Goal: Task Accomplishment & Management: Complete application form

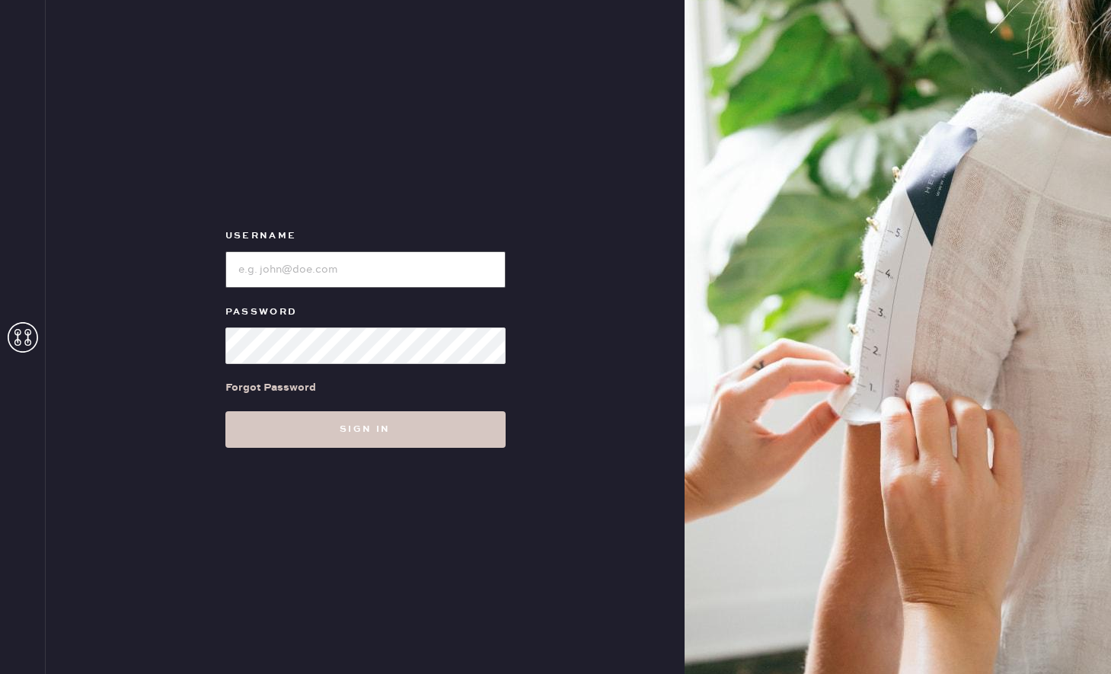
click at [234, 254] on input "loginName" at bounding box center [365, 269] width 280 height 37
type input "reformationgeorgetown"
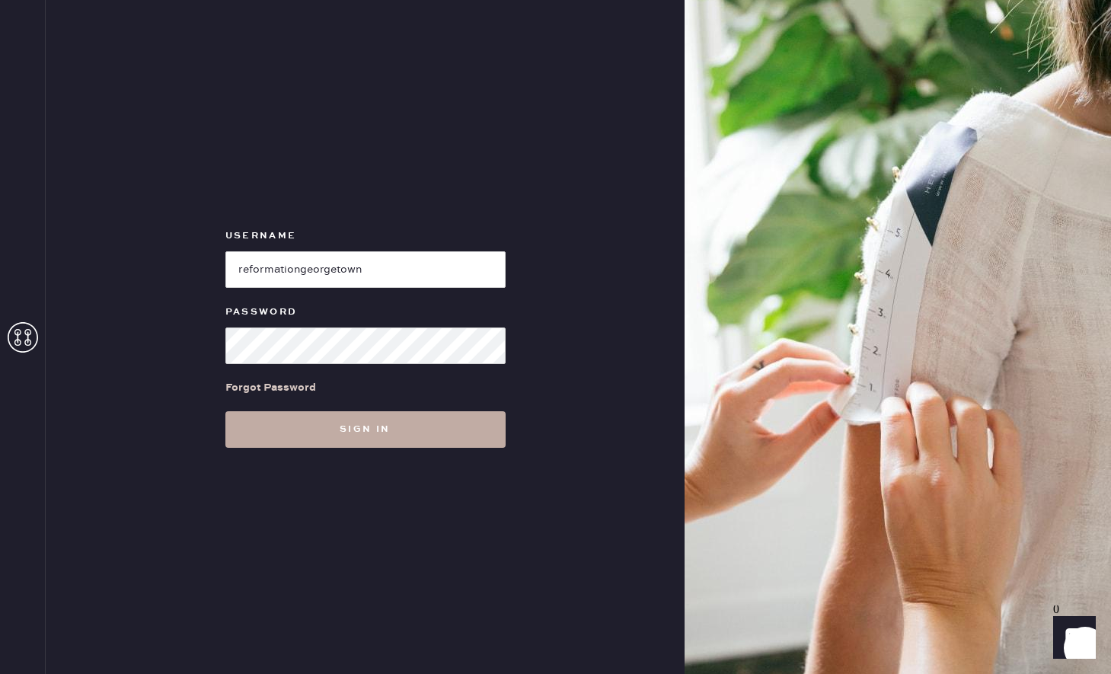
click at [407, 424] on button "Sign in" at bounding box center [365, 429] width 280 height 37
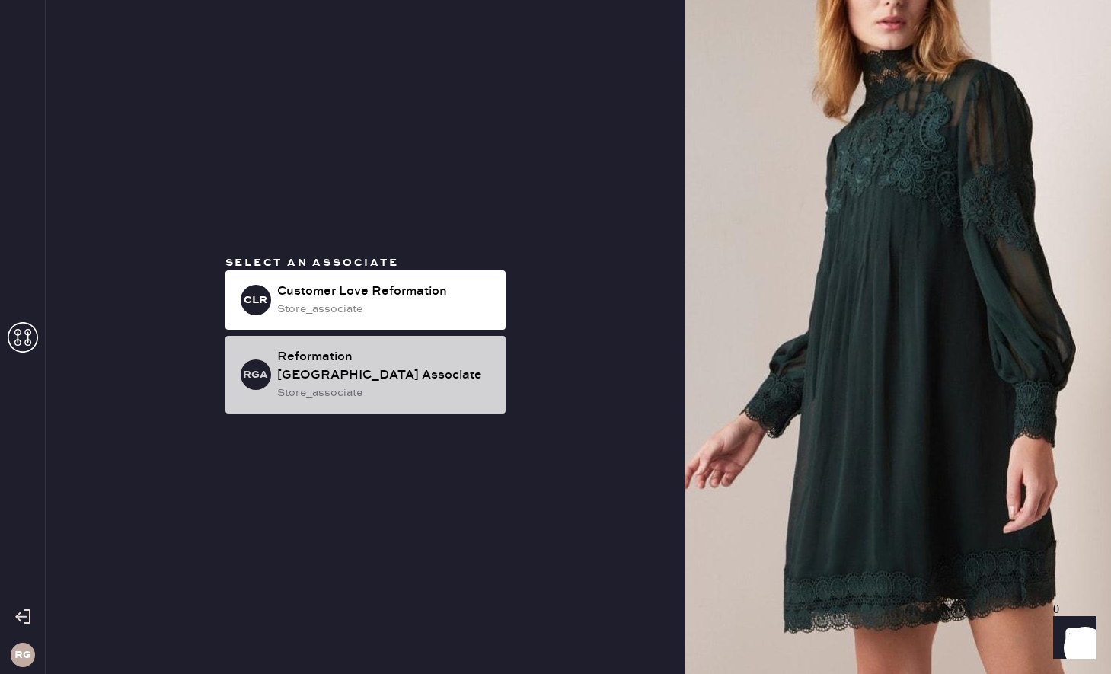
click at [482, 384] on div "store_associate" at bounding box center [385, 392] width 216 height 17
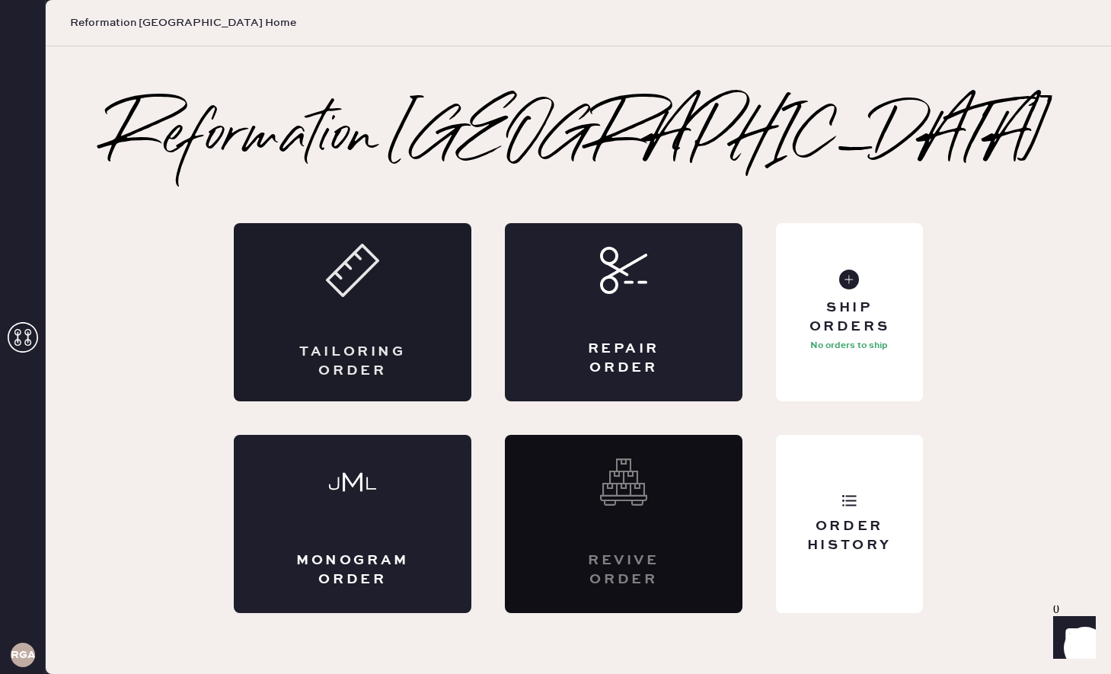
click at [398, 333] on div "Tailoring Order" at bounding box center [353, 312] width 238 height 178
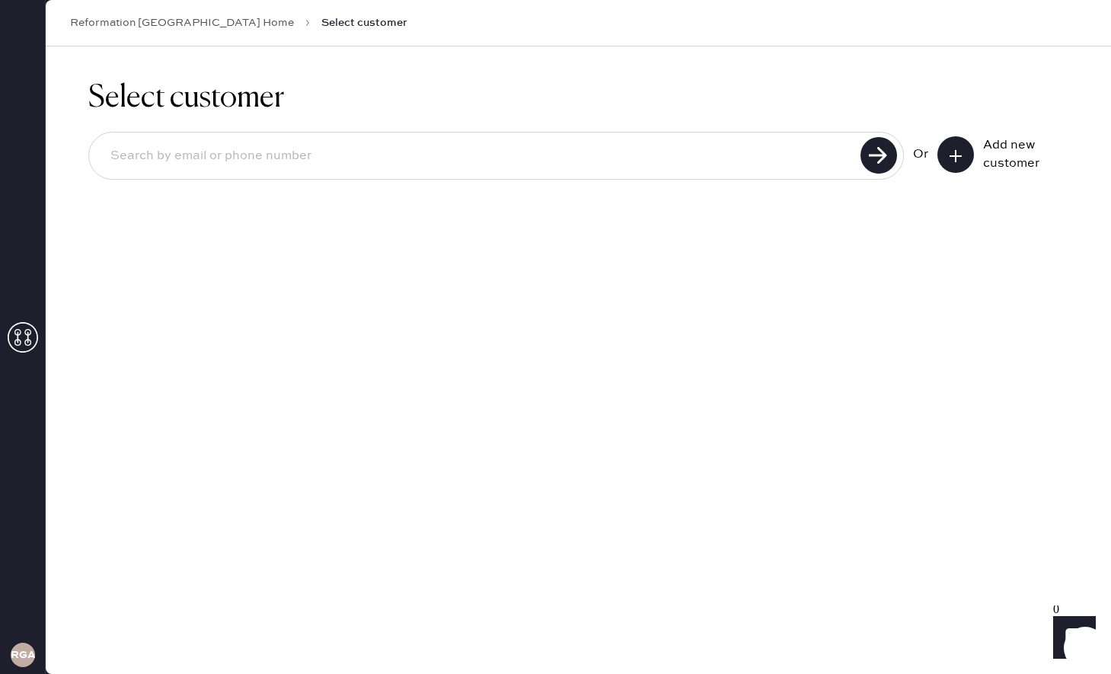
click at [954, 158] on icon at bounding box center [955, 155] width 15 height 15
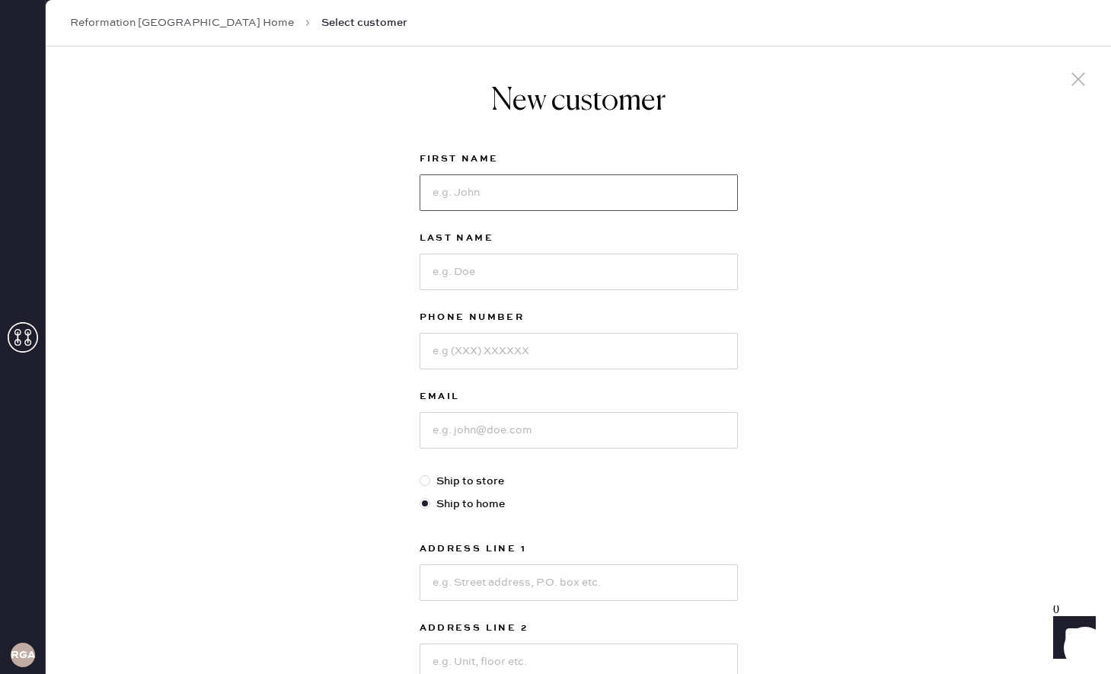
click at [649, 197] on input at bounding box center [578, 192] width 318 height 37
click at [837, 197] on div "New customer First Name Last Name Phone Number Email Ship to store Ship to home…" at bounding box center [578, 518] width 1065 height 944
click at [600, 212] on div "First Name" at bounding box center [578, 189] width 318 height 79
click at [580, 208] on input at bounding box center [578, 192] width 318 height 37
type input "[PERSON_NAME]"
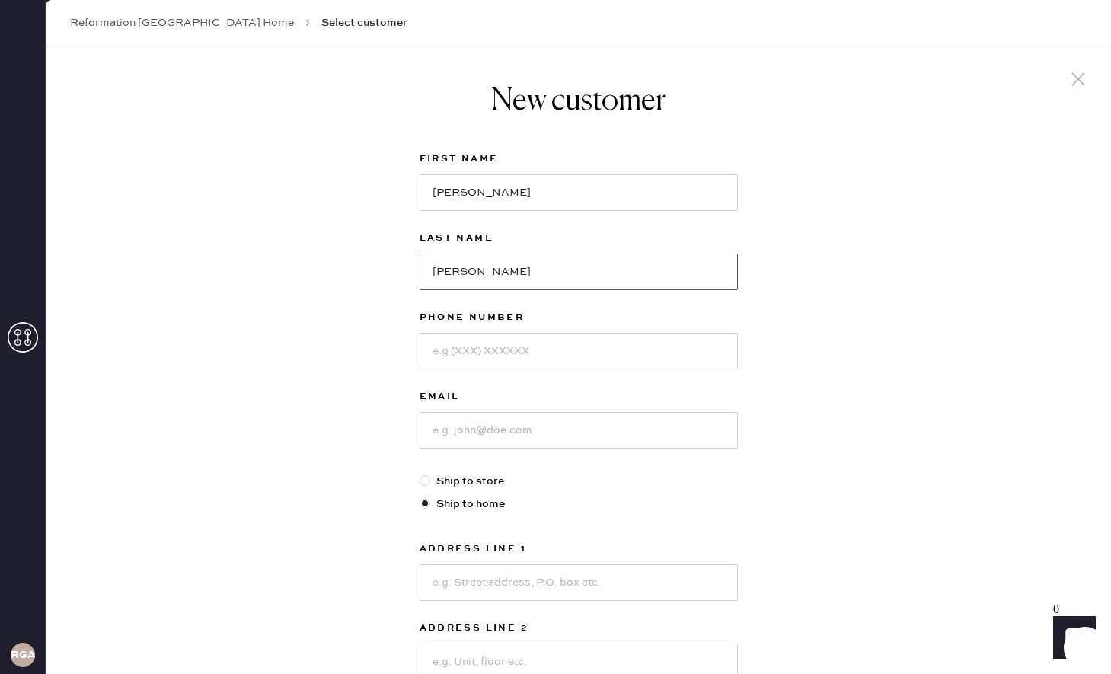
type input "[PERSON_NAME]"
type input "3017676760"
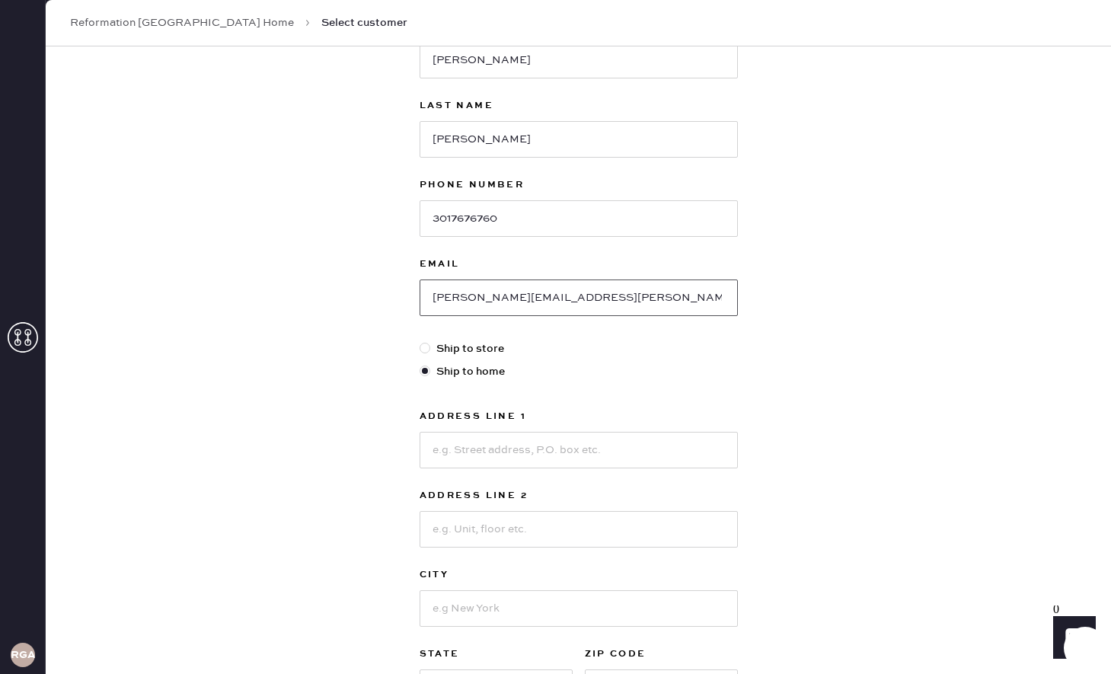
scroll to position [153, 0]
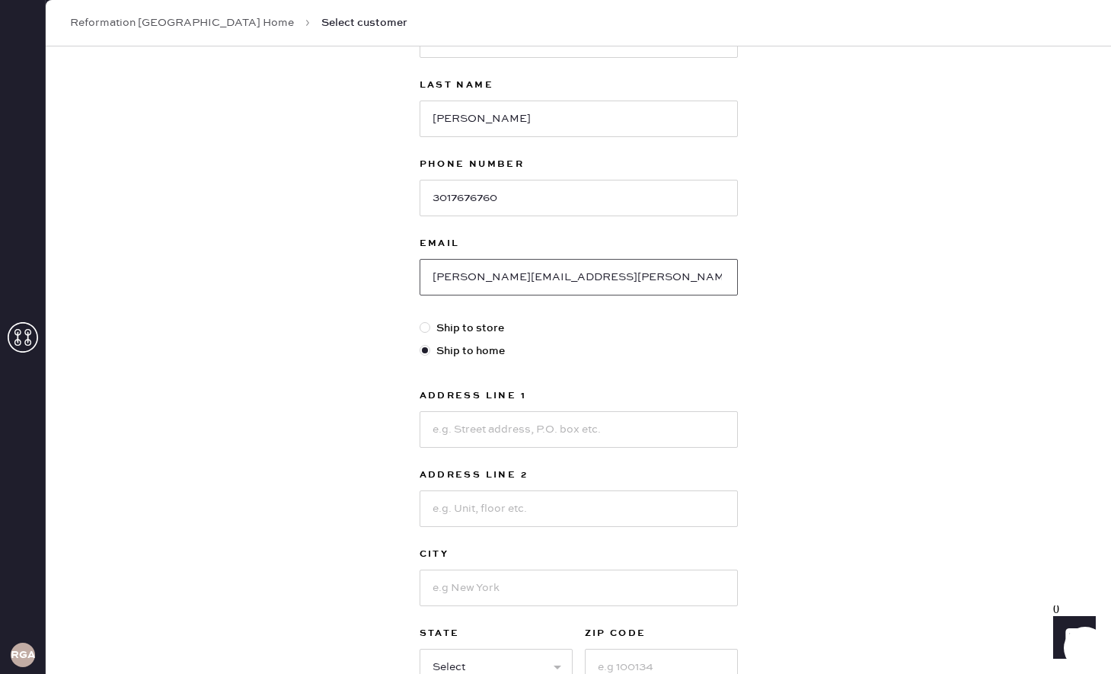
type input "[PERSON_NAME][EMAIL_ADDRESS][PERSON_NAME][DOMAIN_NAME]"
click at [513, 405] on div "Address Line 1" at bounding box center [578, 397] width 318 height 21
click at [513, 422] on input at bounding box center [578, 429] width 318 height 37
click at [491, 422] on input "1919 N [PERSON_NAME] Apt 2013" at bounding box center [578, 429] width 318 height 37
click at [497, 422] on input "1919 N [PERSON_NAME] Apt 2013" at bounding box center [578, 429] width 318 height 37
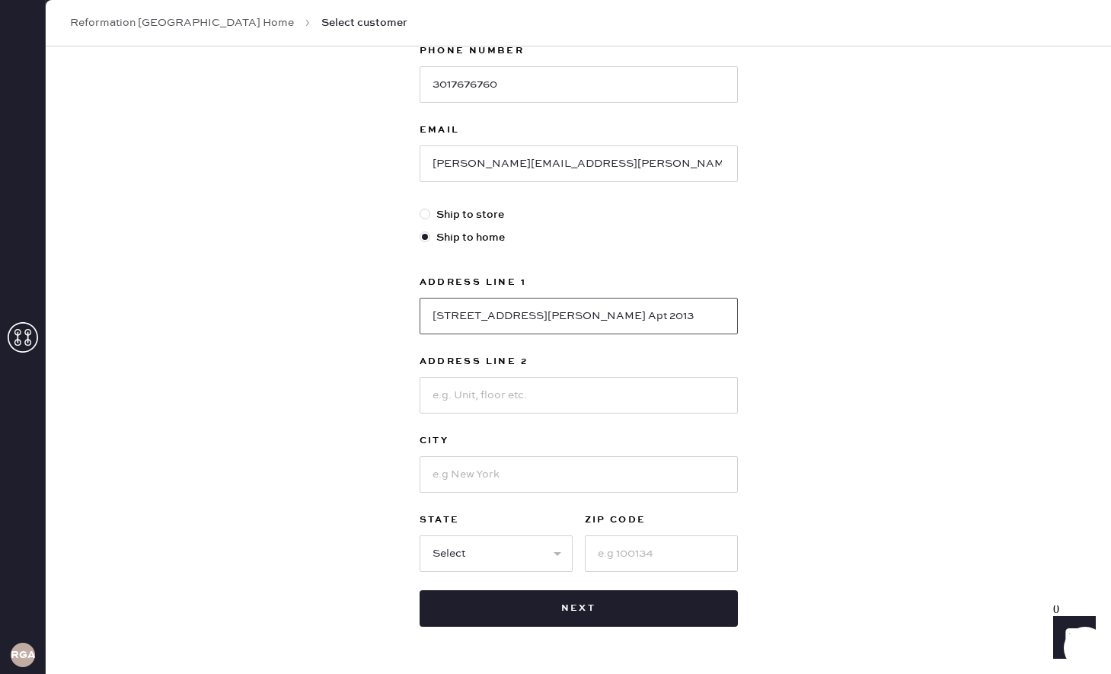
scroll to position [288, 0]
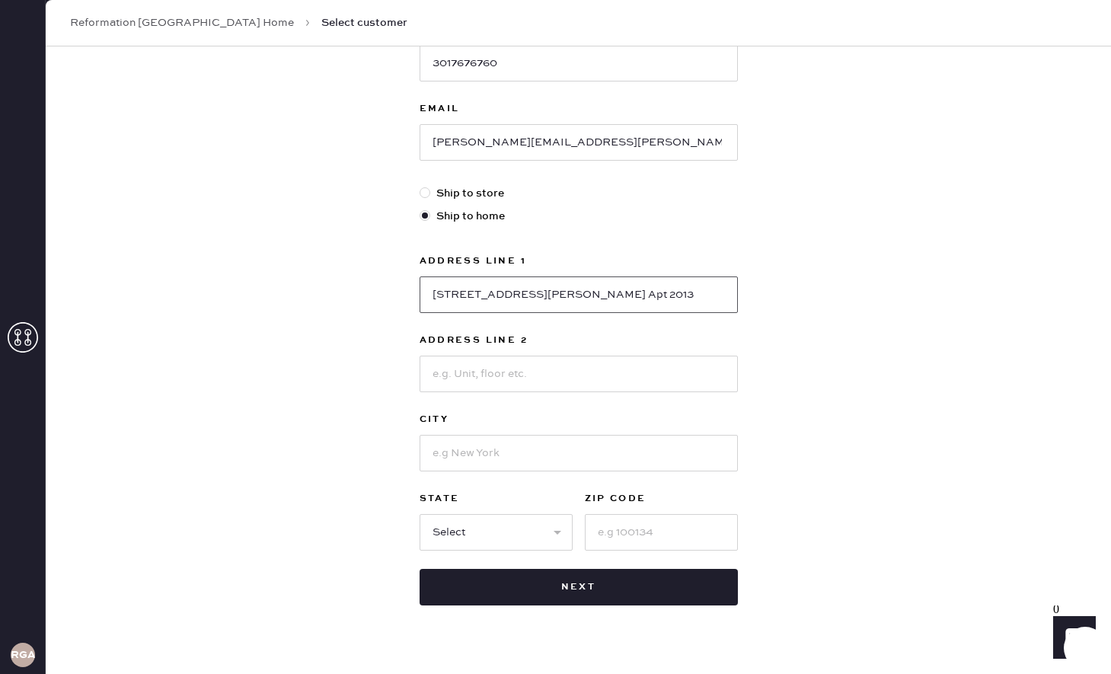
type input "[STREET_ADDRESS][PERSON_NAME] Apt 2013"
click at [496, 390] on input at bounding box center [578, 374] width 318 height 37
type input "Apt 2013"
click at [584, 293] on input "[STREET_ADDRESS][PERSON_NAME] Apt 2013" at bounding box center [578, 294] width 318 height 37
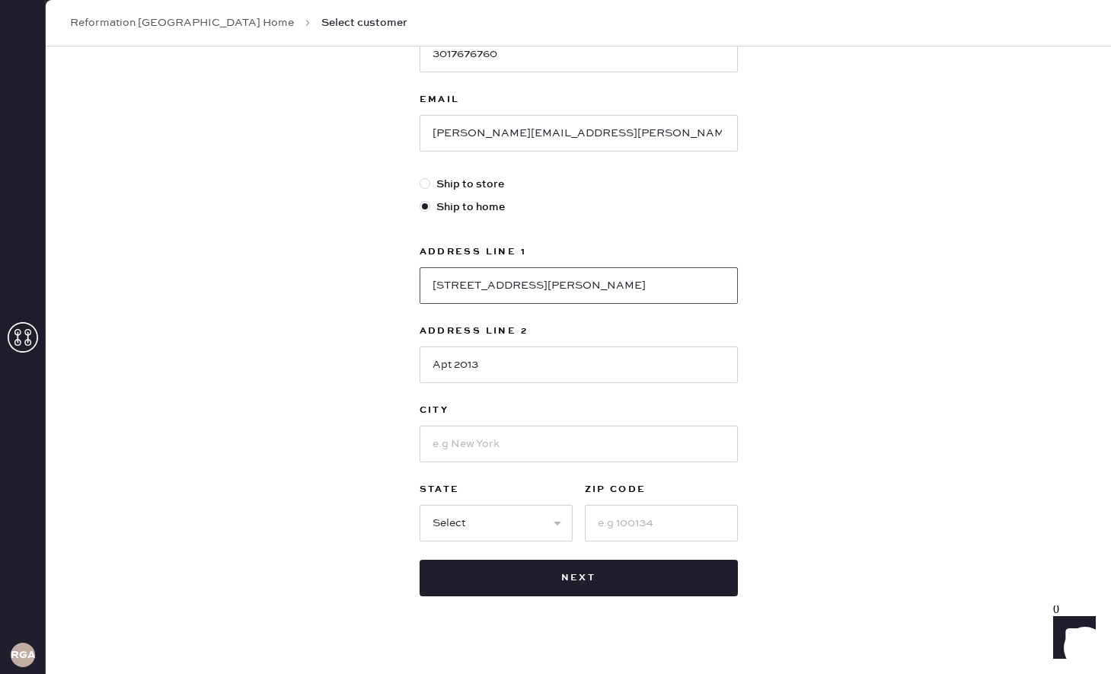
type input "[STREET_ADDRESS][PERSON_NAME]"
click at [541, 427] on input at bounding box center [578, 444] width 318 height 37
type input "[GEOGRAPHIC_DATA]"
click at [553, 530] on select "Select AK AL AR AZ CA CO CT [GEOGRAPHIC_DATA] DE FL [GEOGRAPHIC_DATA] HI [GEOGR…" at bounding box center [495, 523] width 153 height 37
select select "VA"
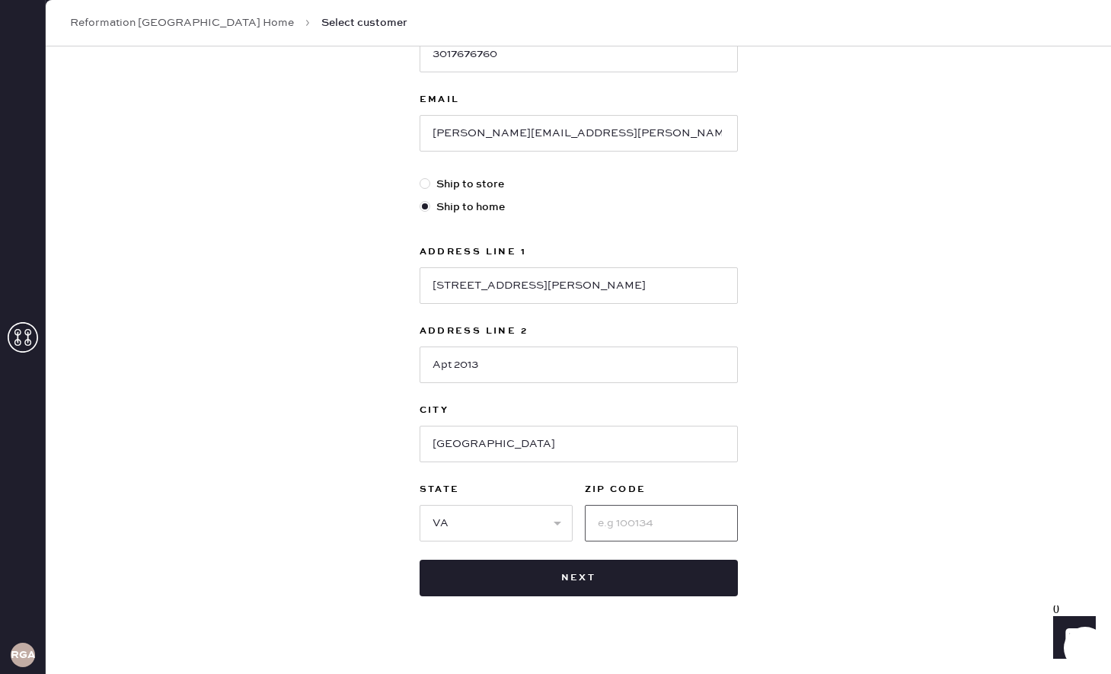
click at [634, 512] on input at bounding box center [661, 523] width 153 height 37
type input "22209"
click at [796, 422] on div "New customer First Name [PERSON_NAME] Last Name [PERSON_NAME] Phone Number [PHO…" at bounding box center [578, 222] width 1065 height 944
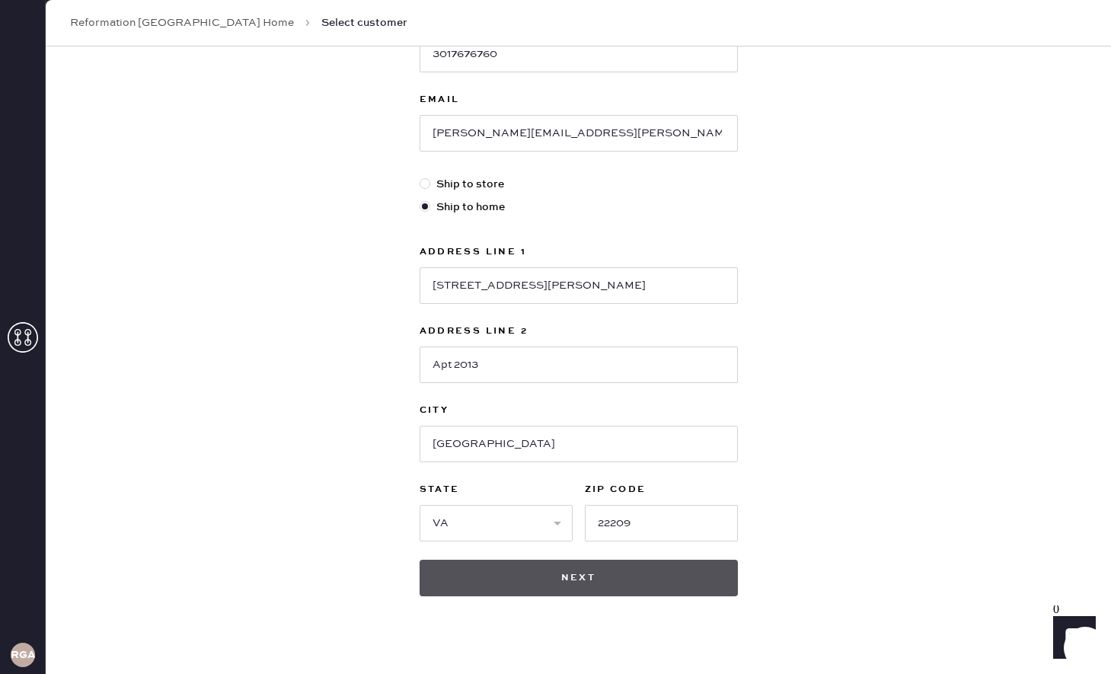
click at [676, 576] on button "Next" at bounding box center [578, 578] width 318 height 37
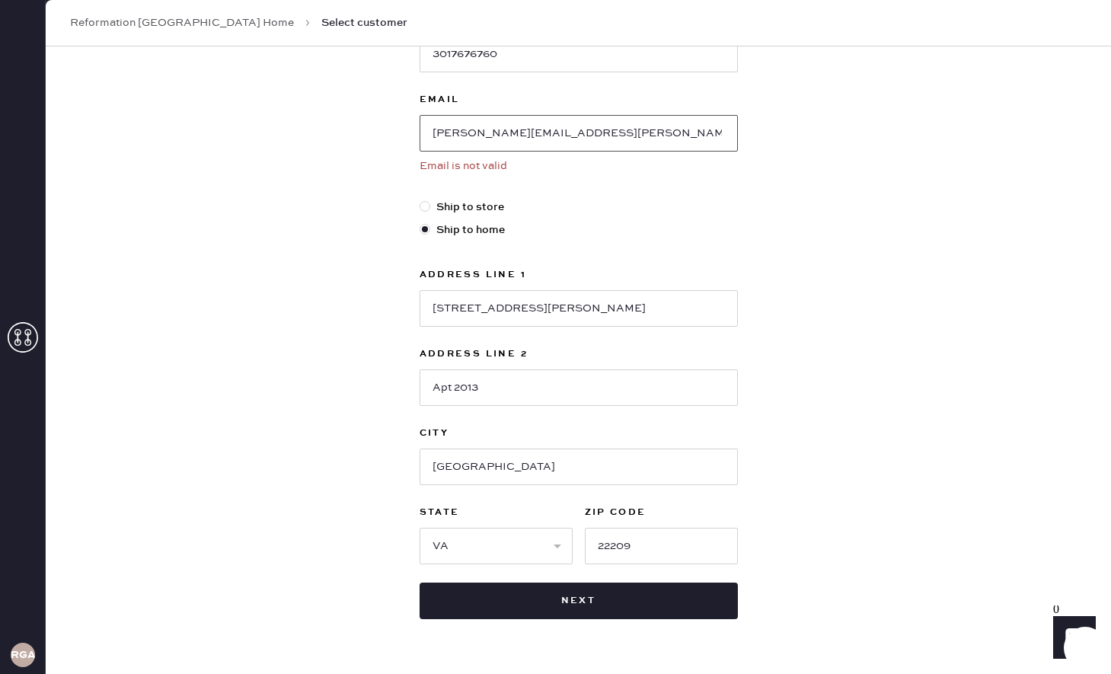
click at [423, 132] on input "[PERSON_NAME][EMAIL_ADDRESS][PERSON_NAME][DOMAIN_NAME]" at bounding box center [578, 133] width 318 height 37
drag, startPoint x: 639, startPoint y: 142, endPoint x: 358, endPoint y: 142, distance: 281.7
click at [358, 142] on div "New customer First Name [PERSON_NAME] Last Name [PERSON_NAME] Phone Number [PHO…" at bounding box center [578, 233] width 1065 height 967
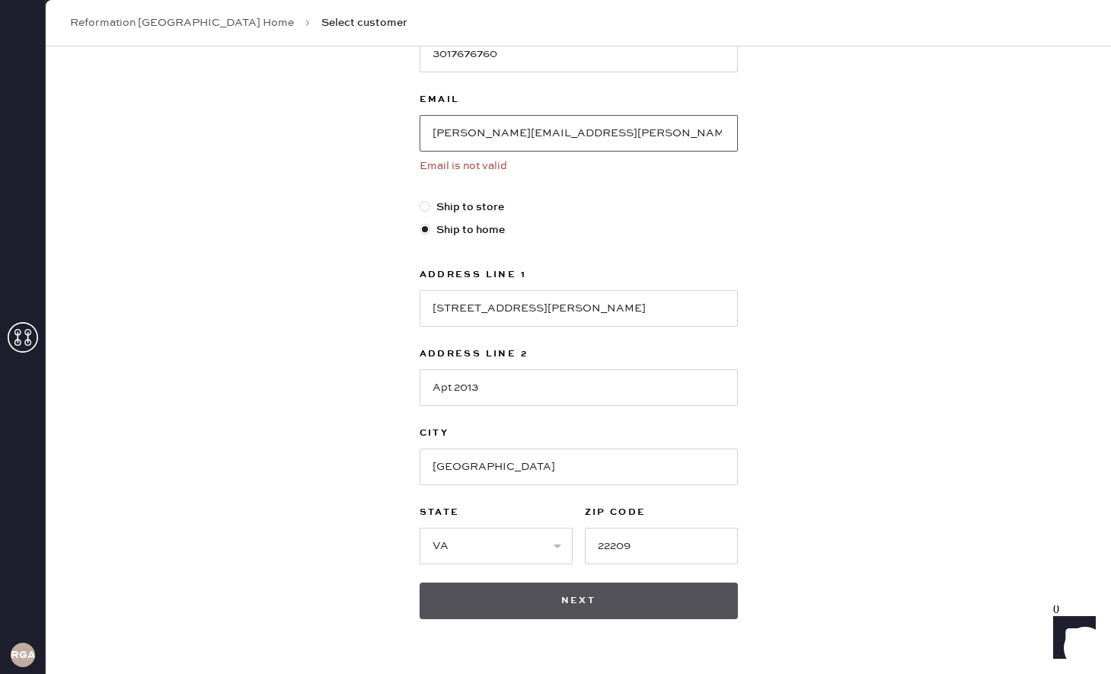
type input "[PERSON_NAME][EMAIL_ADDRESS][PERSON_NAME][DOMAIN_NAME]"
click at [492, 599] on button "Next" at bounding box center [578, 600] width 318 height 37
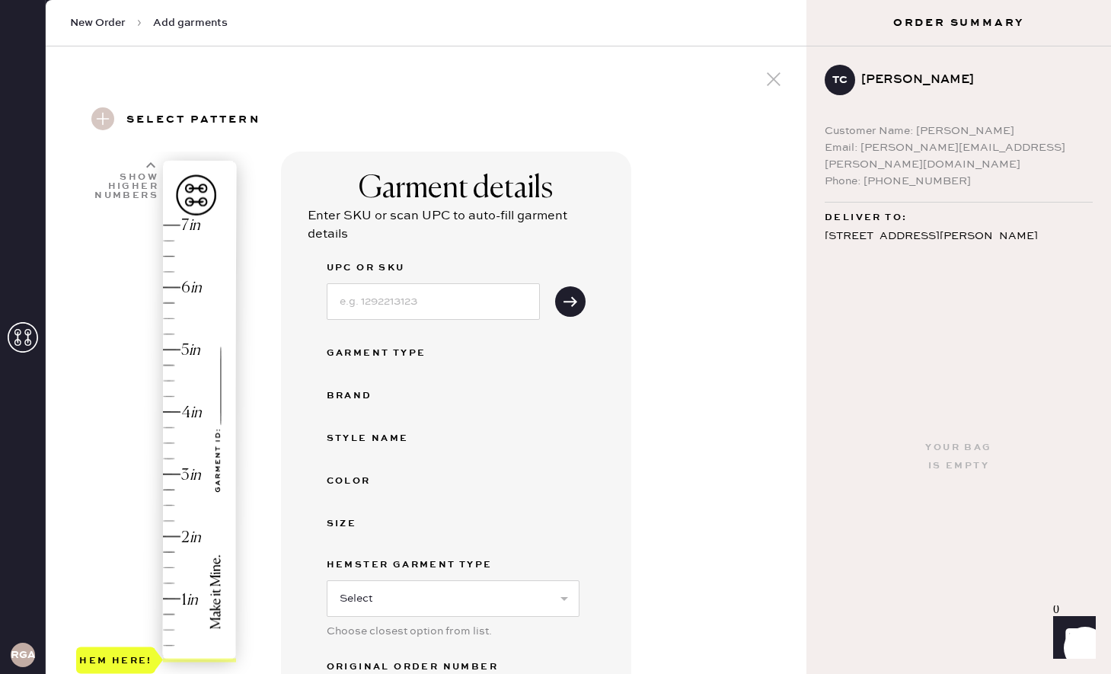
scroll to position [69, 0]
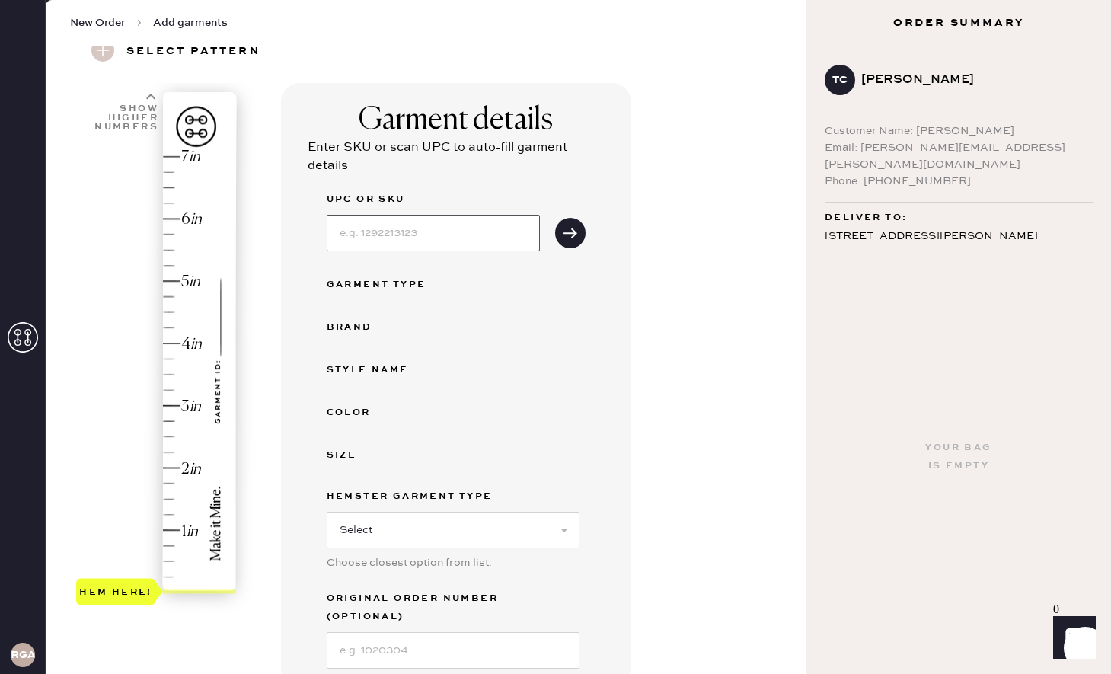
click at [470, 242] on input at bounding box center [433, 233] width 213 height 37
type input "1314189ICX000"
click at [566, 235] on icon "submit" at bounding box center [570, 232] width 15 height 15
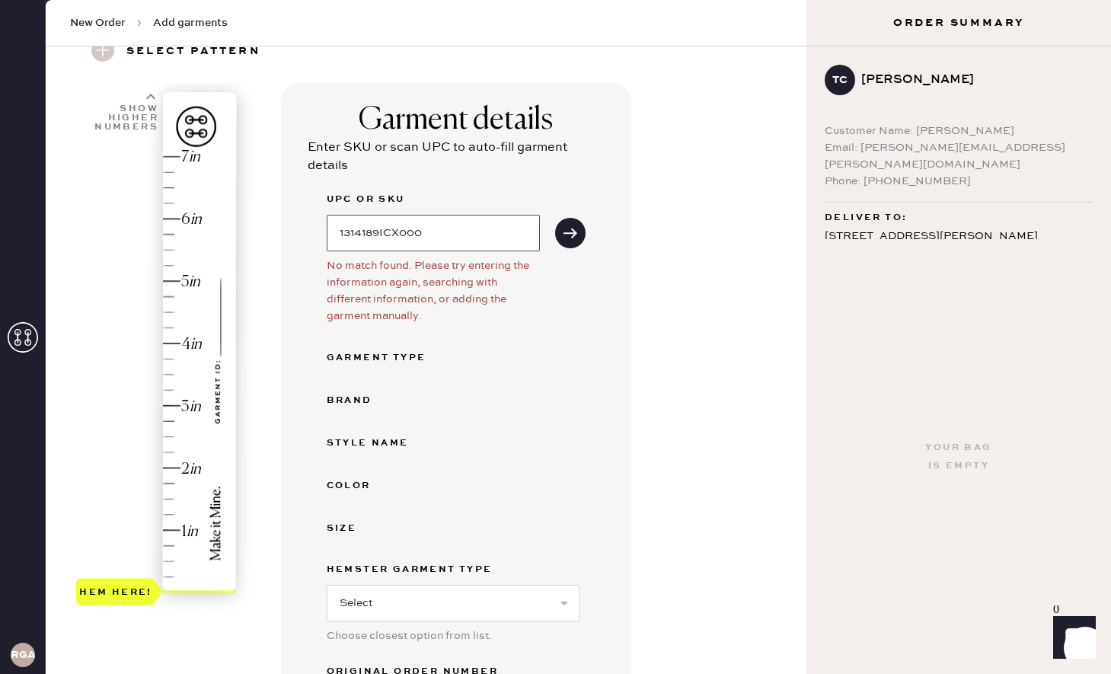
drag, startPoint x: 483, startPoint y: 229, endPoint x: 330, endPoint y: 225, distance: 153.1
click at [330, 225] on input "1314189ICX000" at bounding box center [433, 233] width 213 height 37
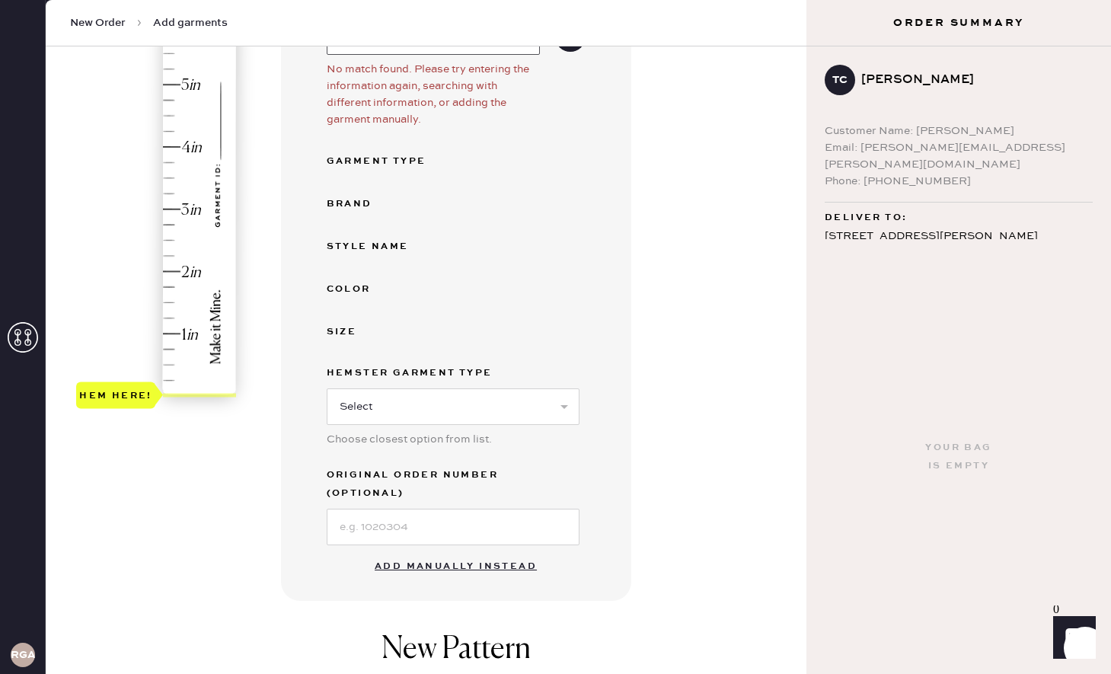
scroll to position [298, 0]
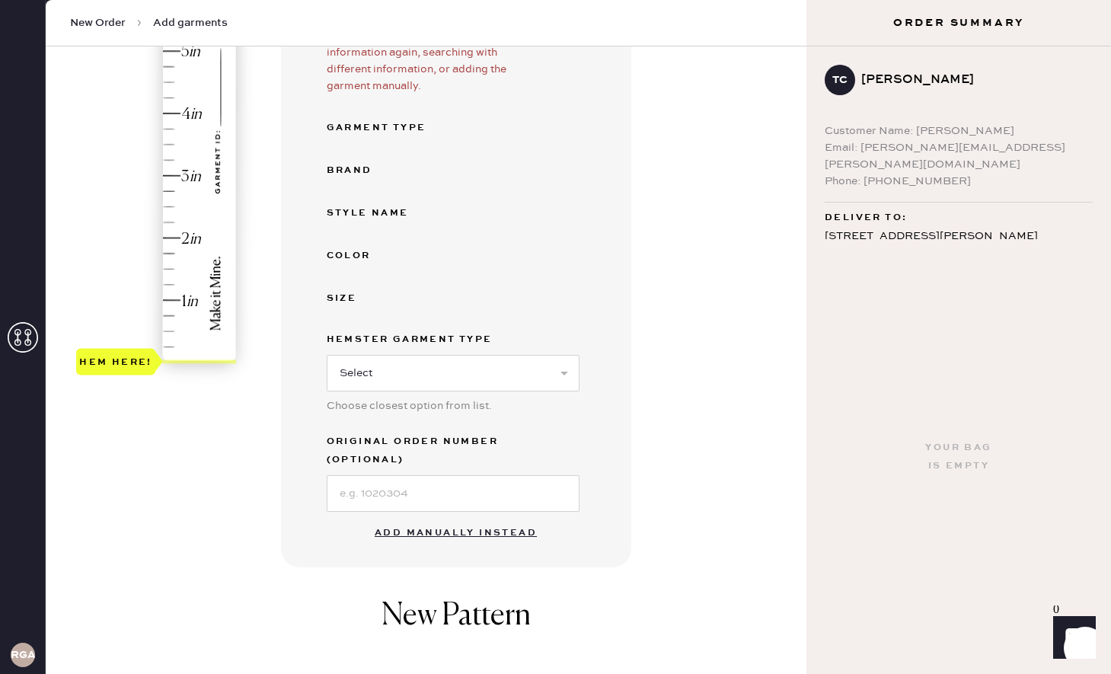
click at [413, 518] on button "Add manually instead" at bounding box center [455, 533] width 180 height 30
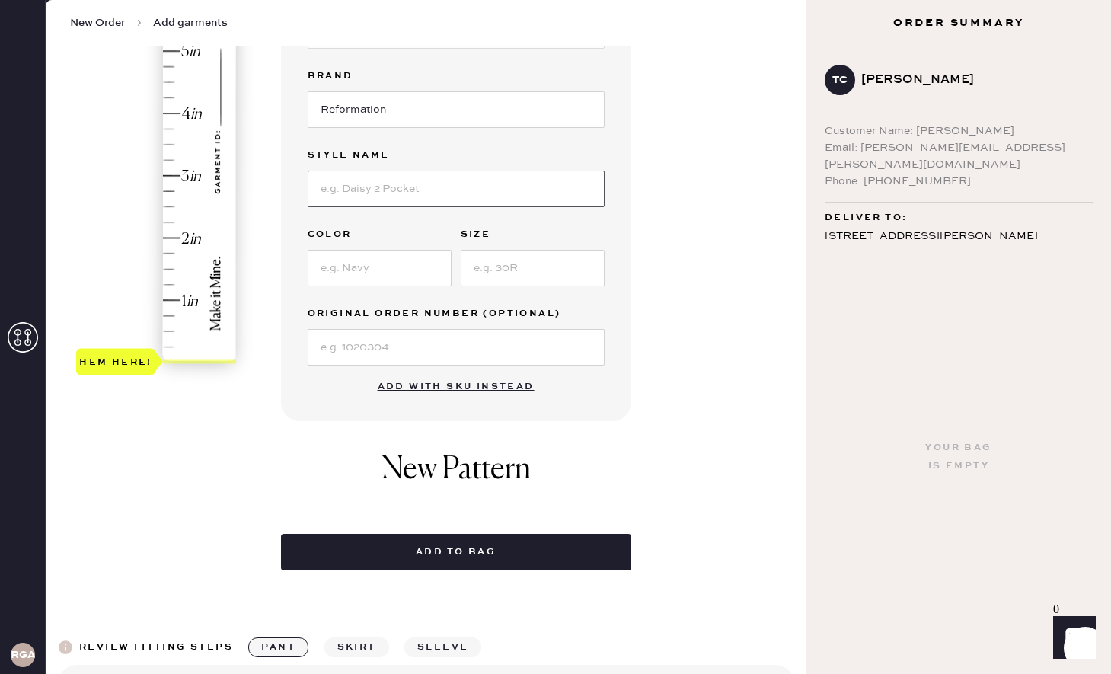
click at [386, 195] on input at bounding box center [456, 189] width 297 height 37
type input "[PERSON_NAME]"
click at [340, 268] on input at bounding box center [380, 268] width 144 height 37
type input "Ice"
click at [518, 266] on input at bounding box center [533, 268] width 144 height 37
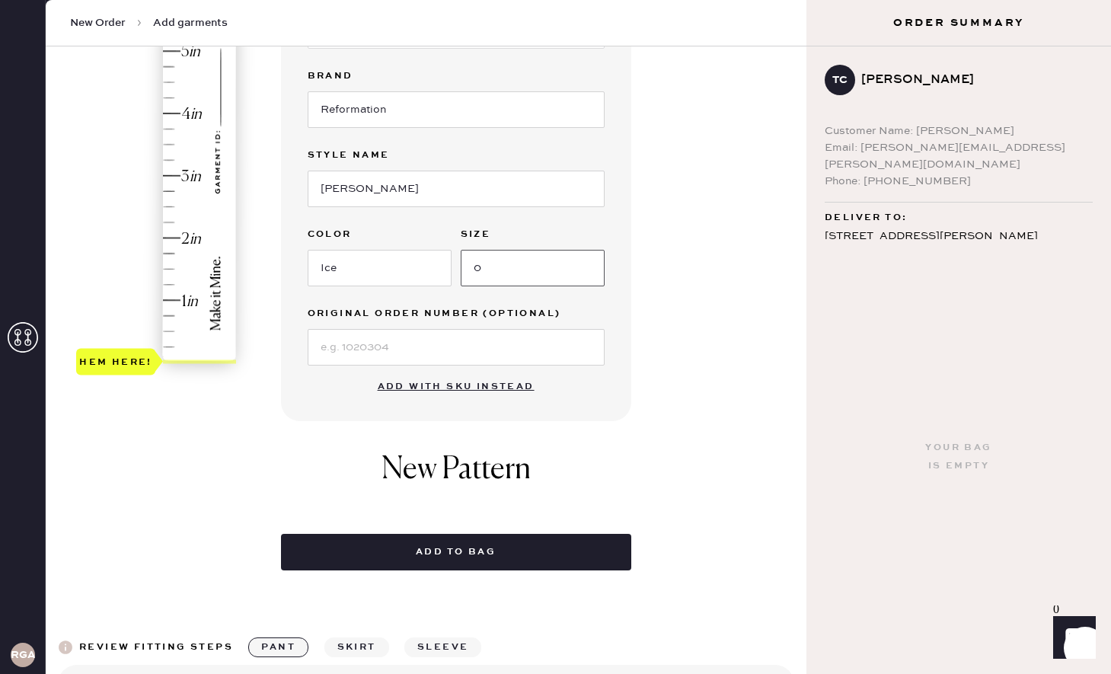
type input "0"
click at [313, 456] on div "New Pattern" at bounding box center [456, 477] width 350 height 82
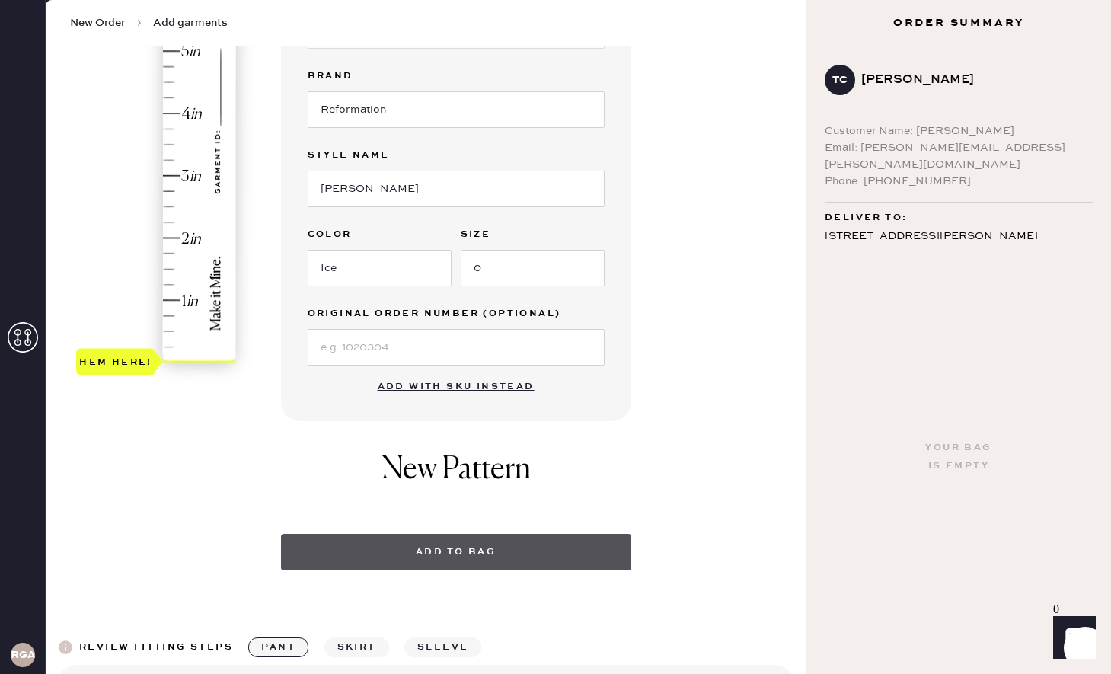
click at [384, 537] on button "Add to bag" at bounding box center [456, 552] width 350 height 37
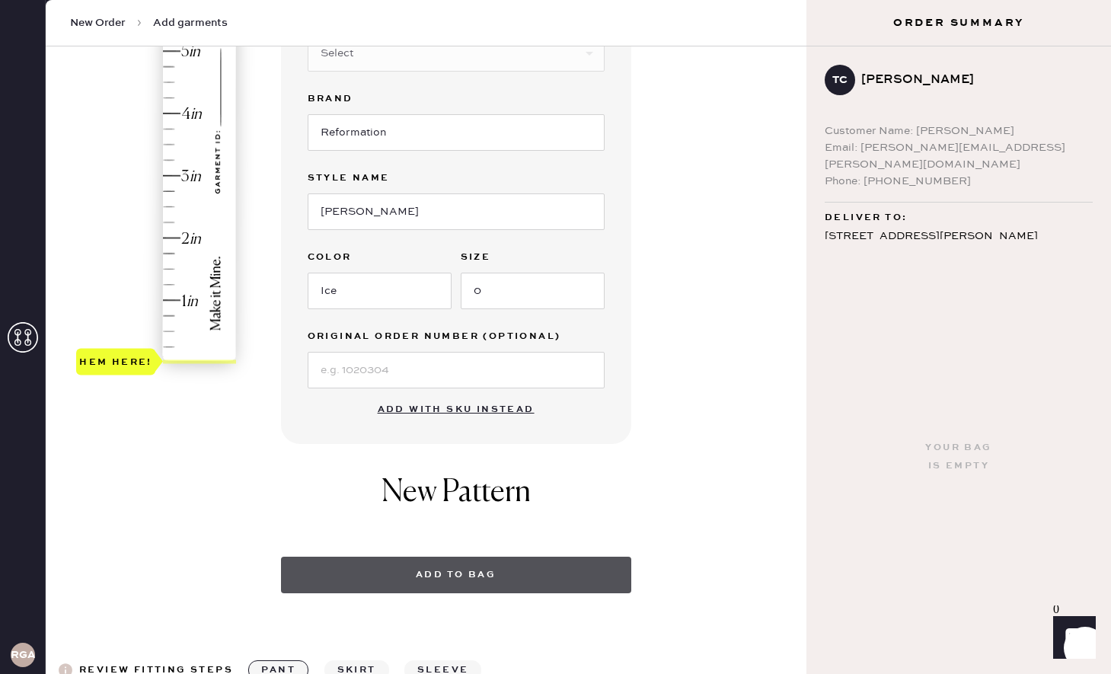
click at [382, 578] on button "Add to bag" at bounding box center [456, 574] width 350 height 37
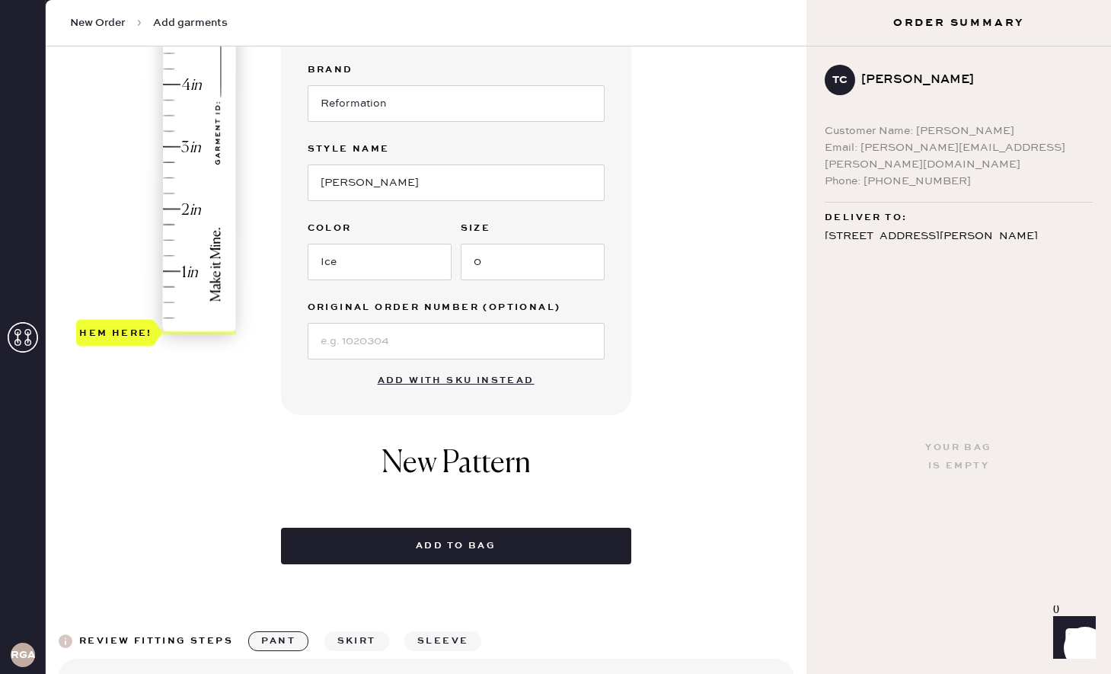
scroll to position [392, 0]
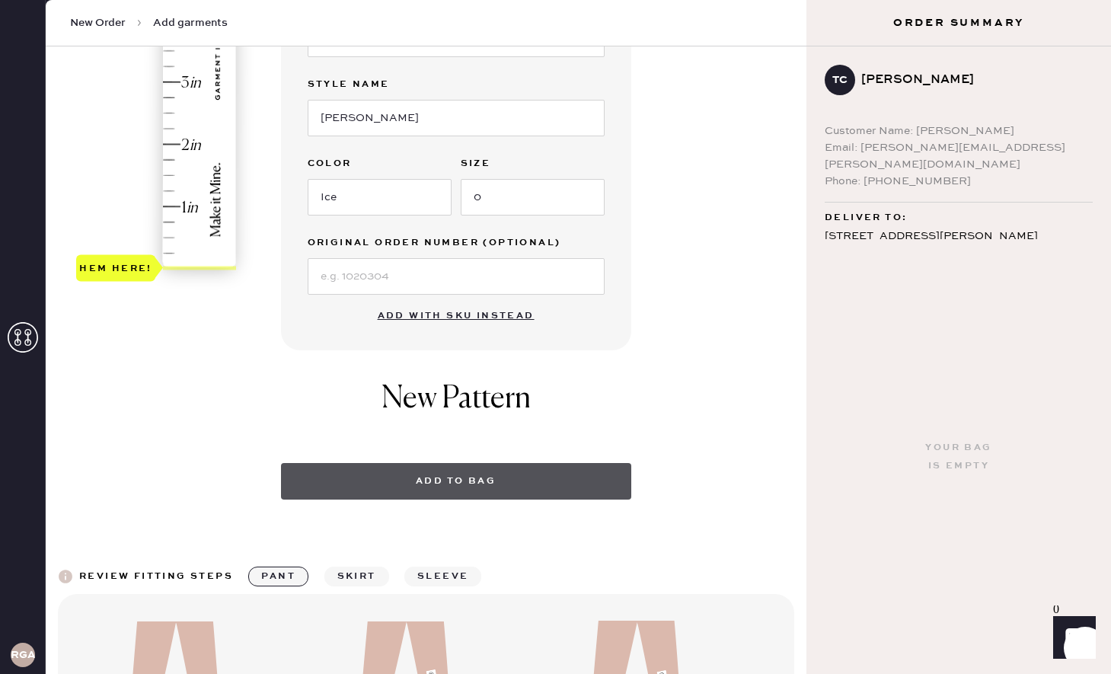
click at [427, 486] on button "Add to bag" at bounding box center [456, 481] width 350 height 37
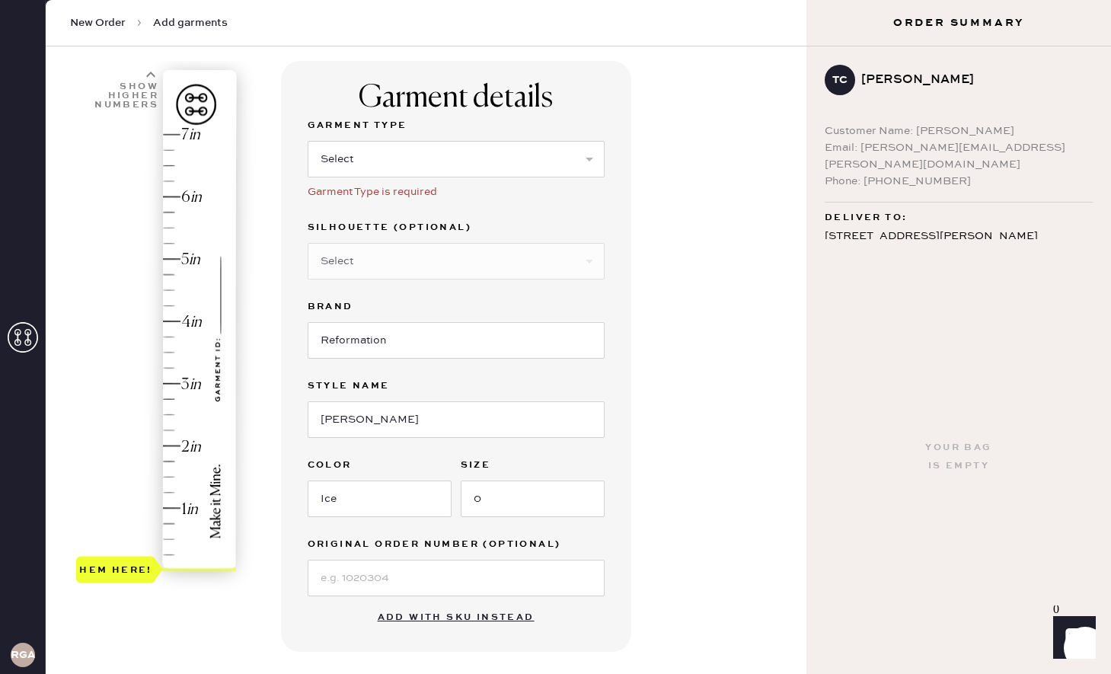
scroll to position [0, 0]
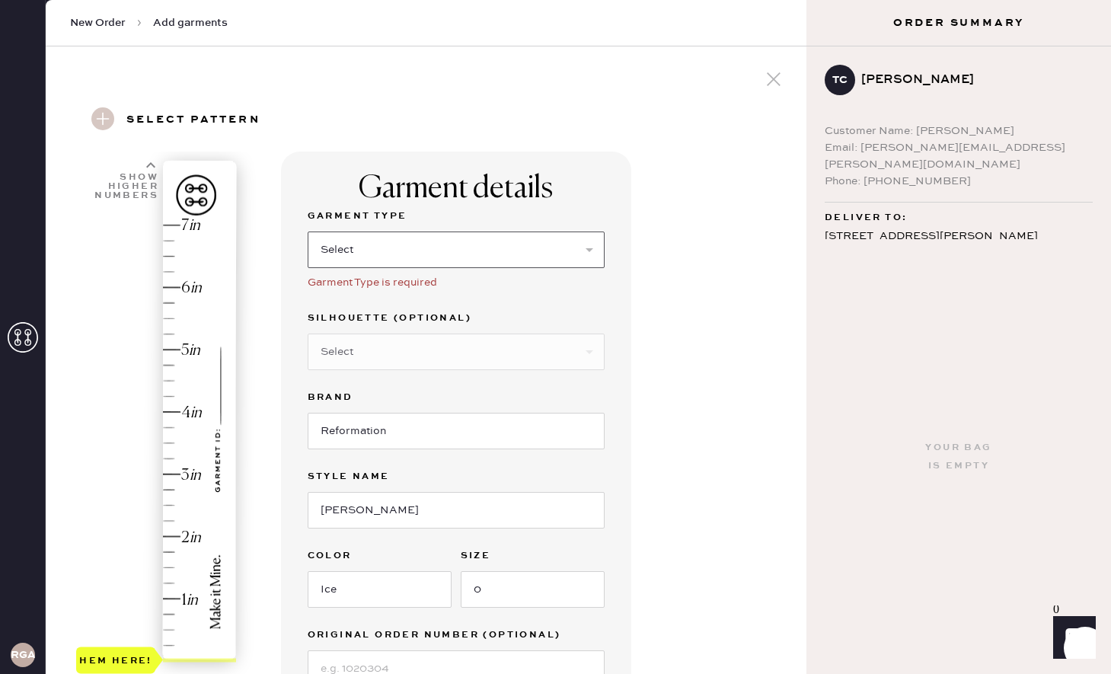
click at [472, 254] on select "Select Basic Skirt Jeans Leggings Pants Shorts Basic Sleeved Dress Basic Sleeve…" at bounding box center [456, 249] width 297 height 37
select select "7"
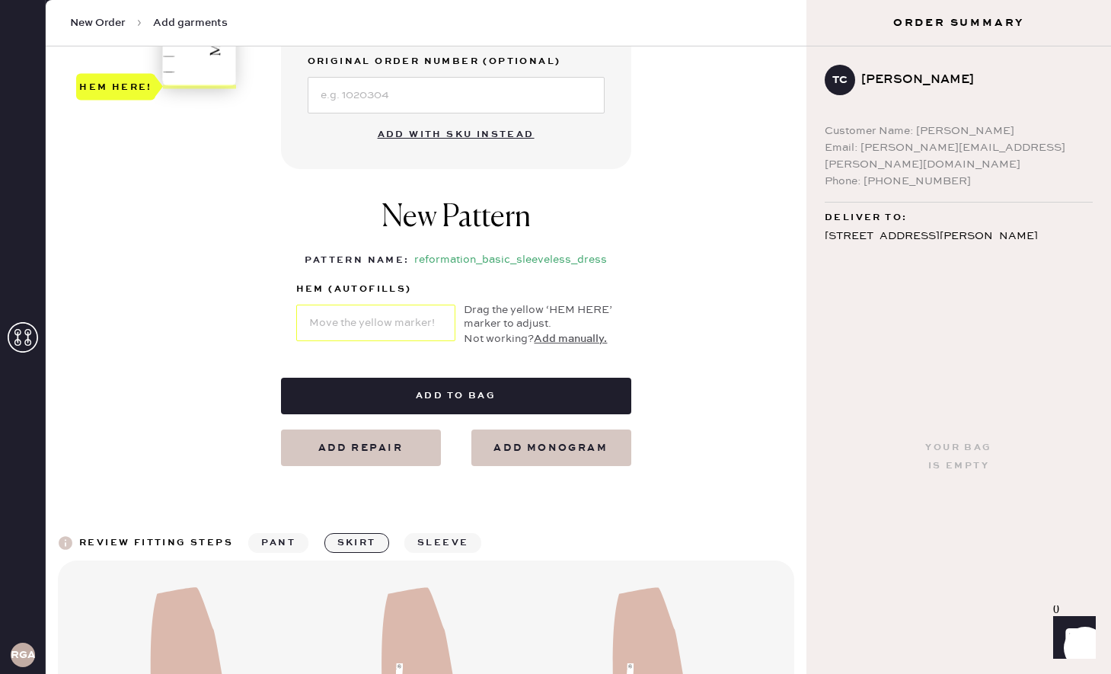
scroll to position [595, 0]
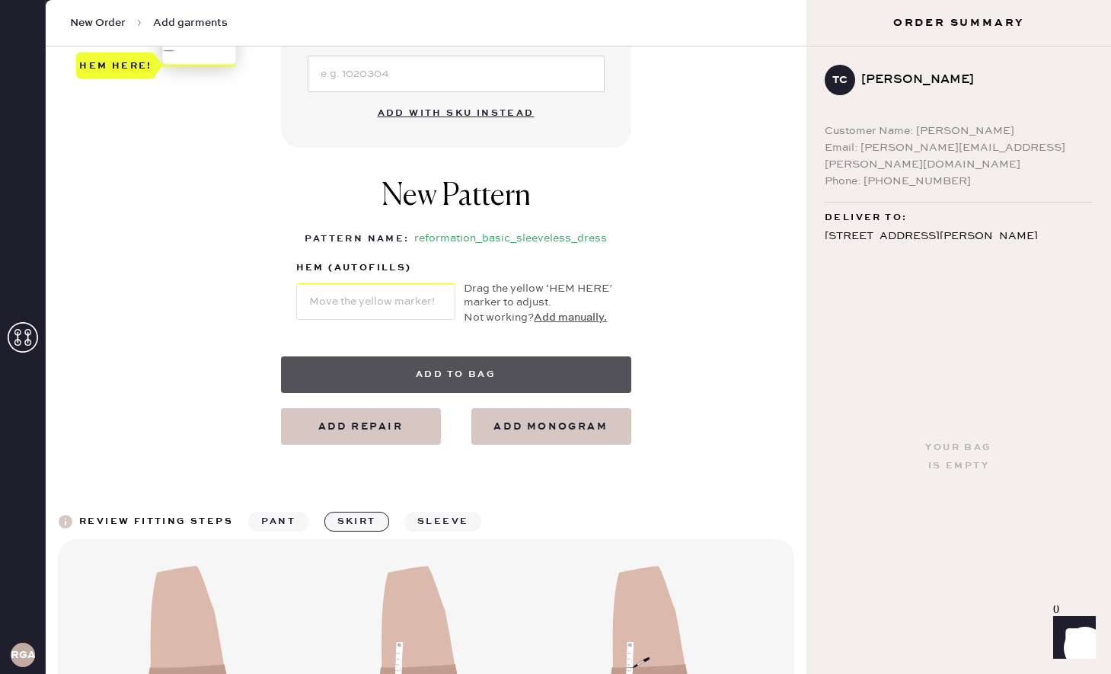
click at [429, 378] on button "Add to bag" at bounding box center [456, 374] width 350 height 37
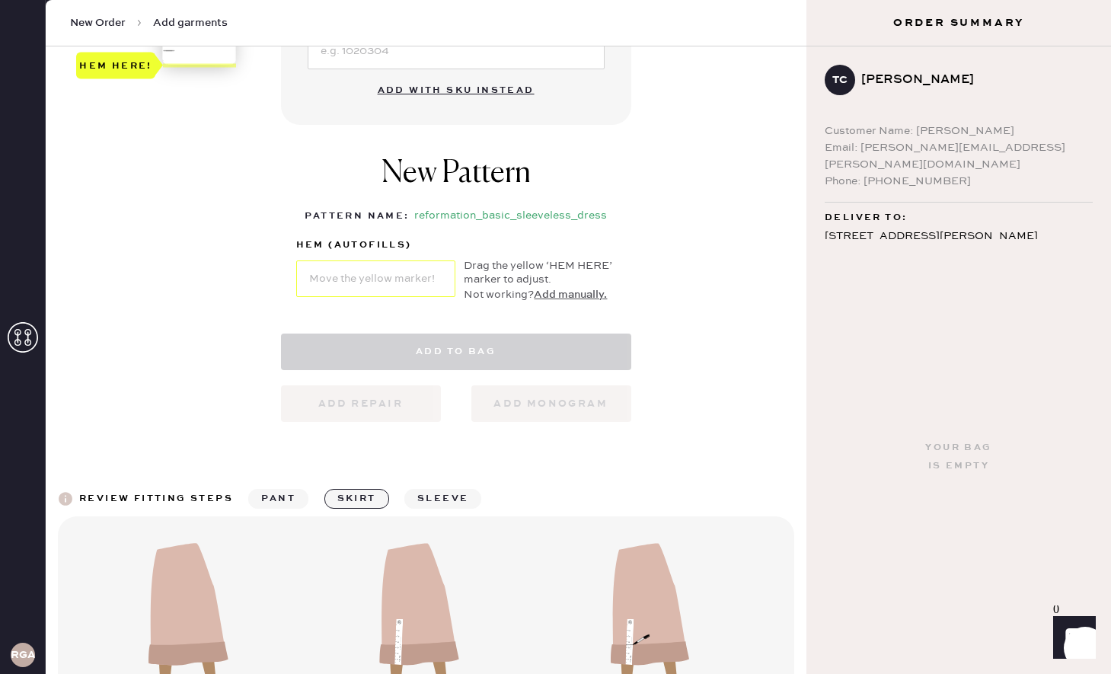
select select "7"
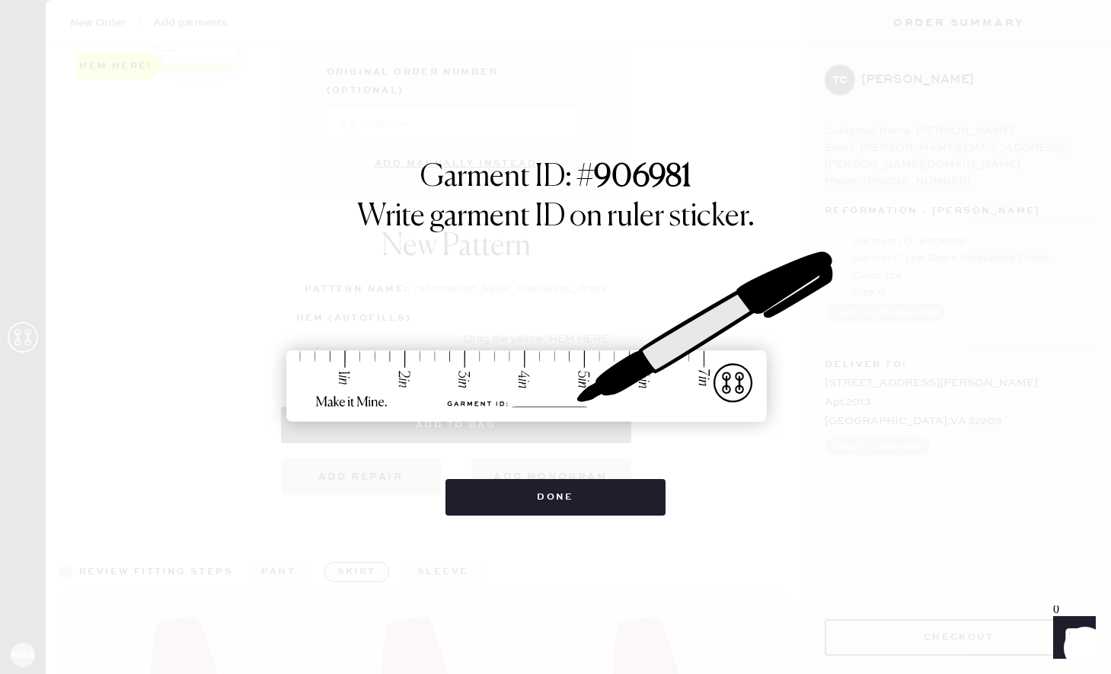
drag, startPoint x: 855, startPoint y: 81, endPoint x: 928, endPoint y: 81, distance: 73.1
click at [928, 81] on div "Garment ID: # 906981 Write garment ID on ruler sticker. Done" at bounding box center [555, 337] width 1111 height 674
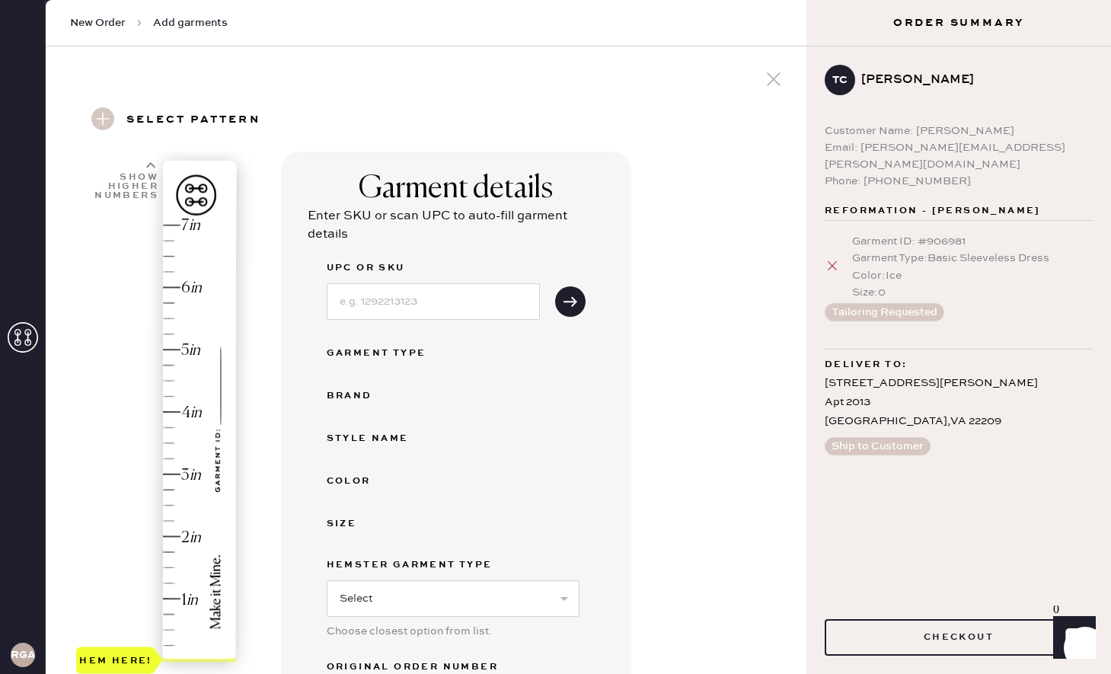
click at [829, 258] on icon at bounding box center [831, 265] width 15 height 15
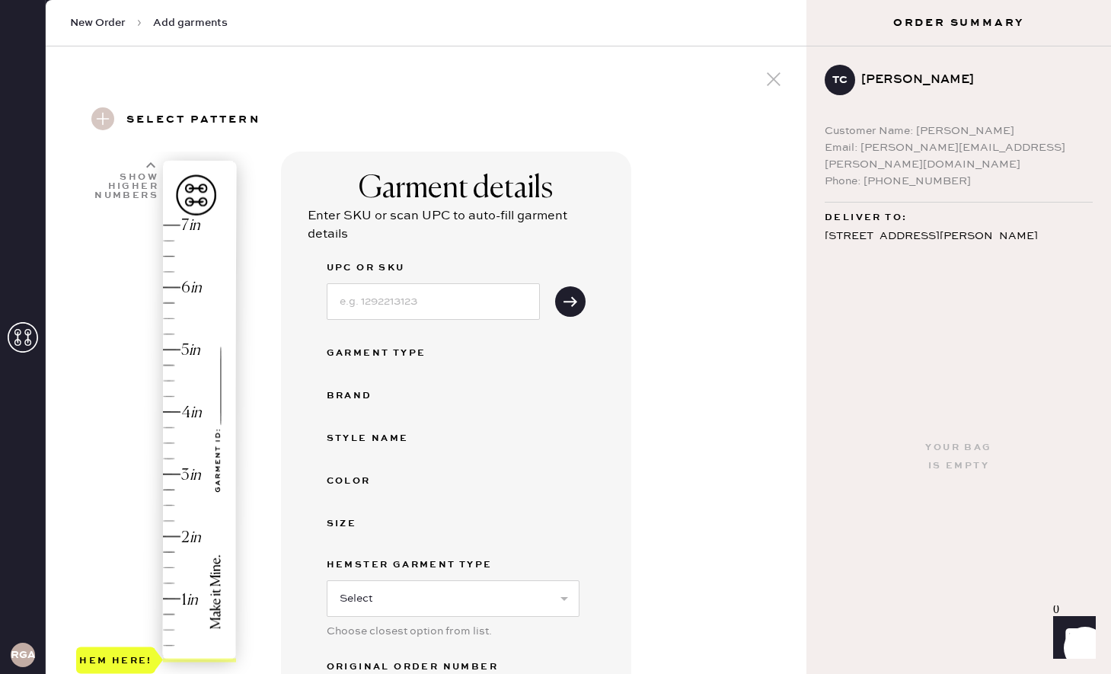
scroll to position [146, 0]
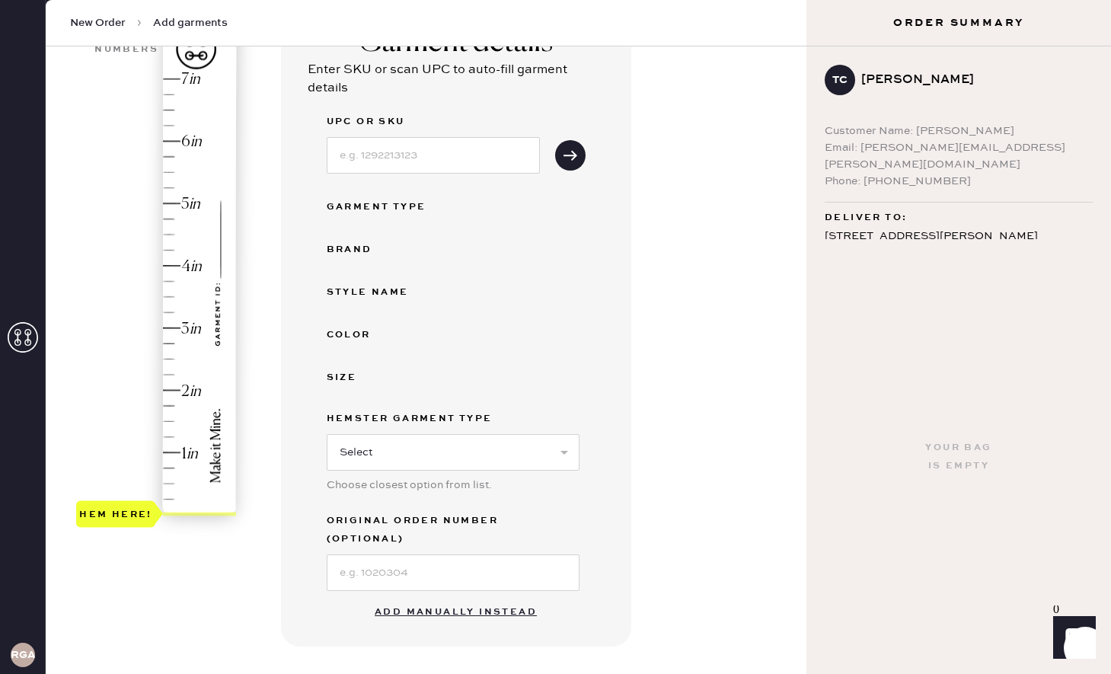
click at [397, 597] on button "Add manually instead" at bounding box center [455, 612] width 180 height 30
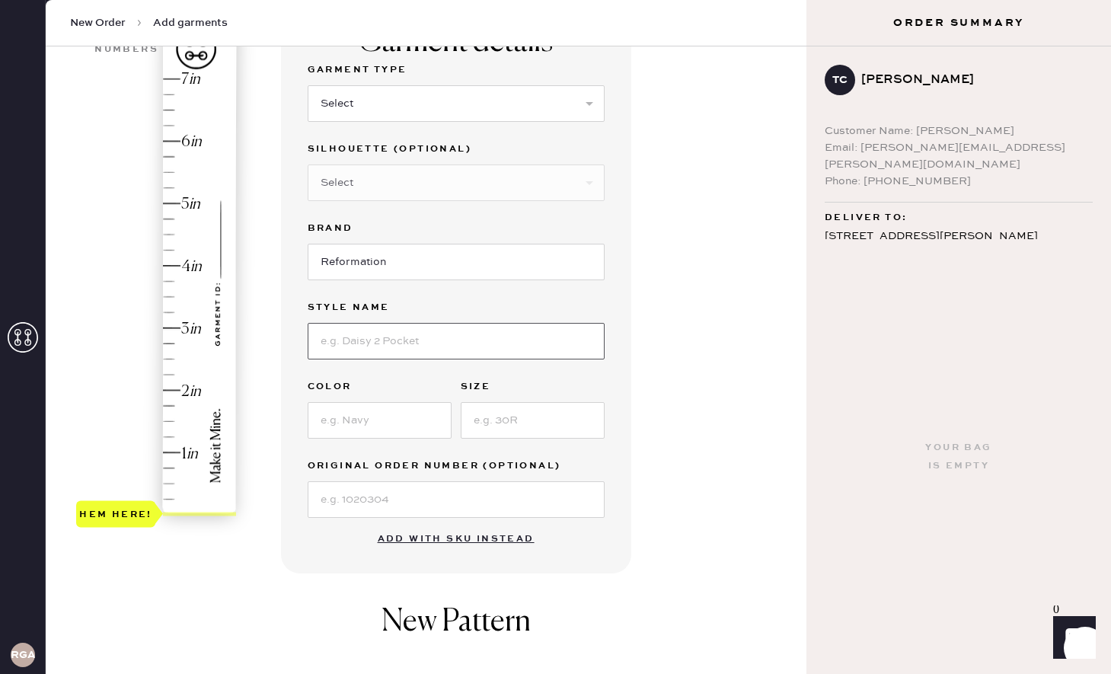
click at [342, 334] on input at bounding box center [456, 341] width 297 height 37
type input "[PERSON_NAME]"
click at [340, 419] on input at bounding box center [380, 420] width 144 height 37
type input "Ice"
click at [498, 427] on input at bounding box center [533, 420] width 144 height 37
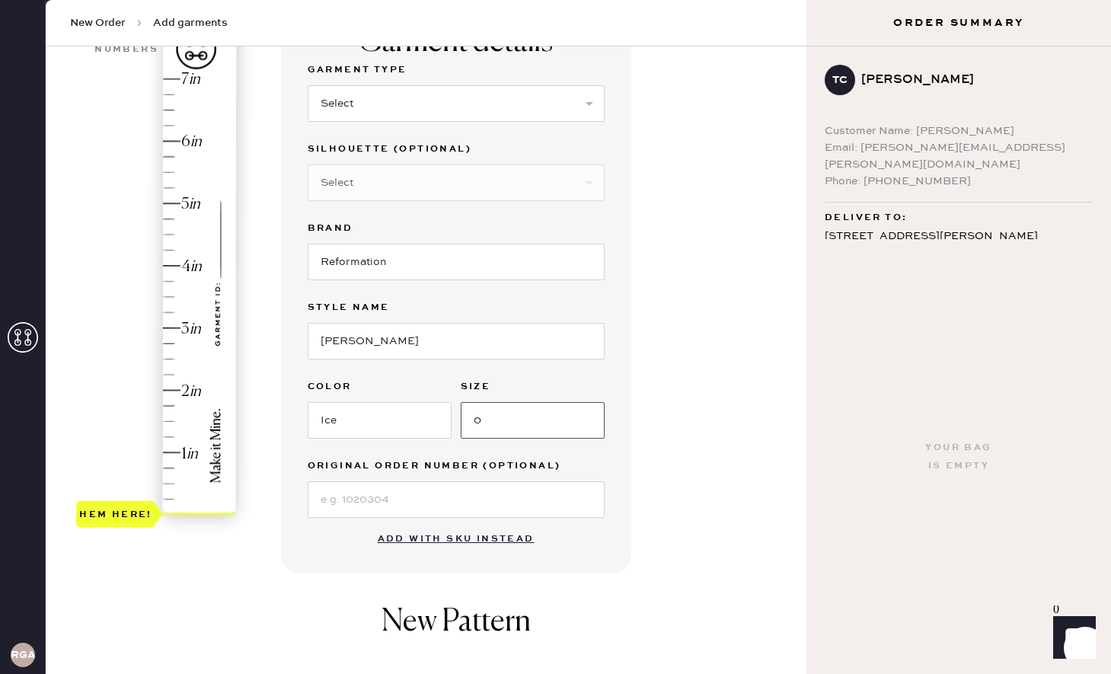
type input "0"
click at [433, 601] on div "New Pattern" at bounding box center [456, 629] width 350 height 82
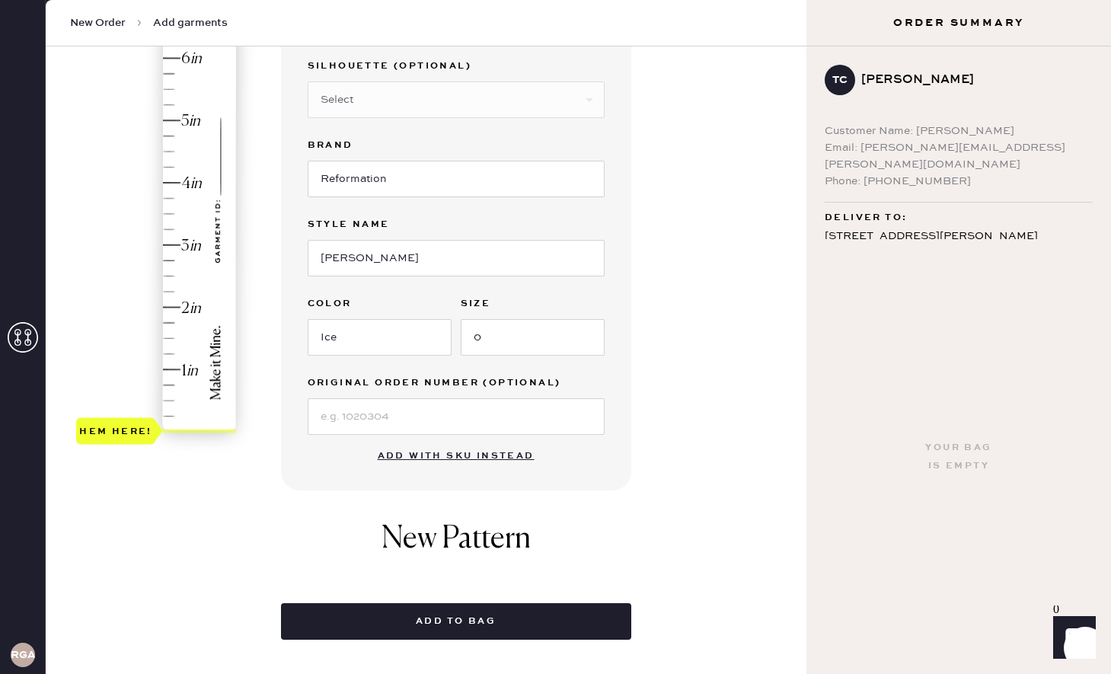
scroll to position [277, 0]
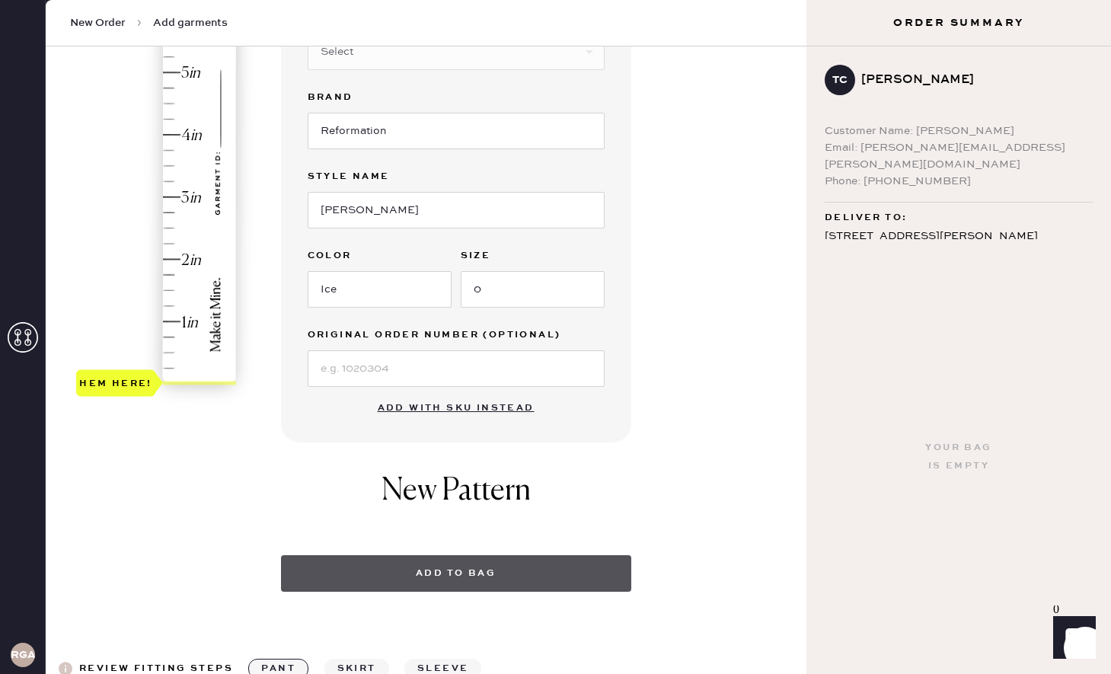
click at [442, 580] on button "Add to bag" at bounding box center [456, 573] width 350 height 37
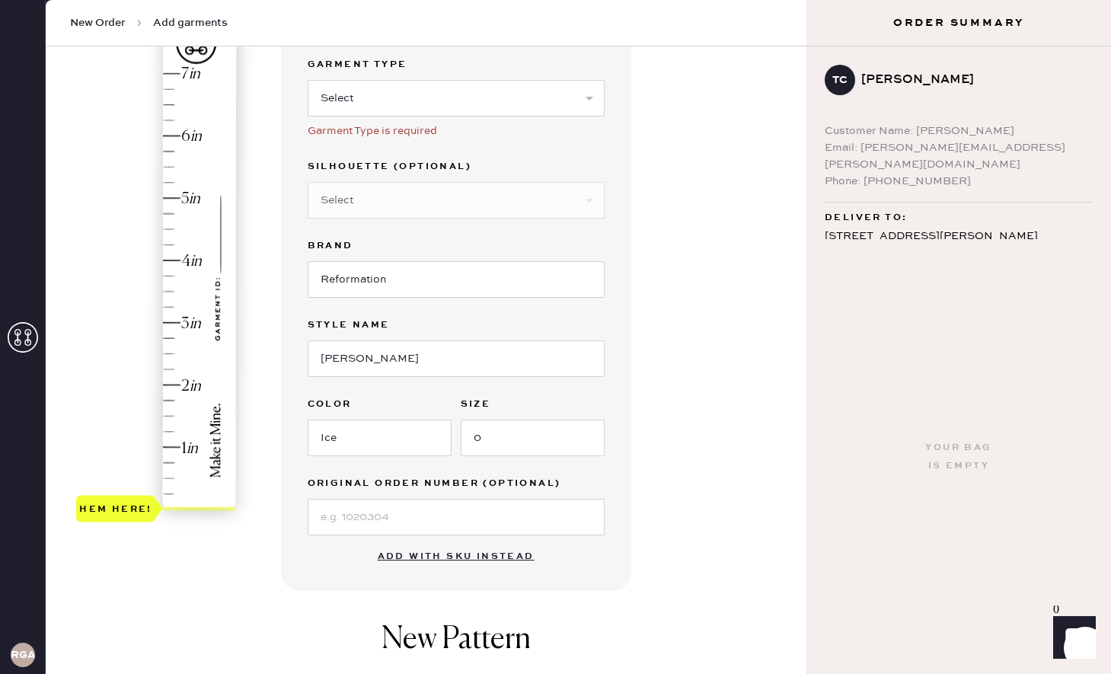
scroll to position [30, 0]
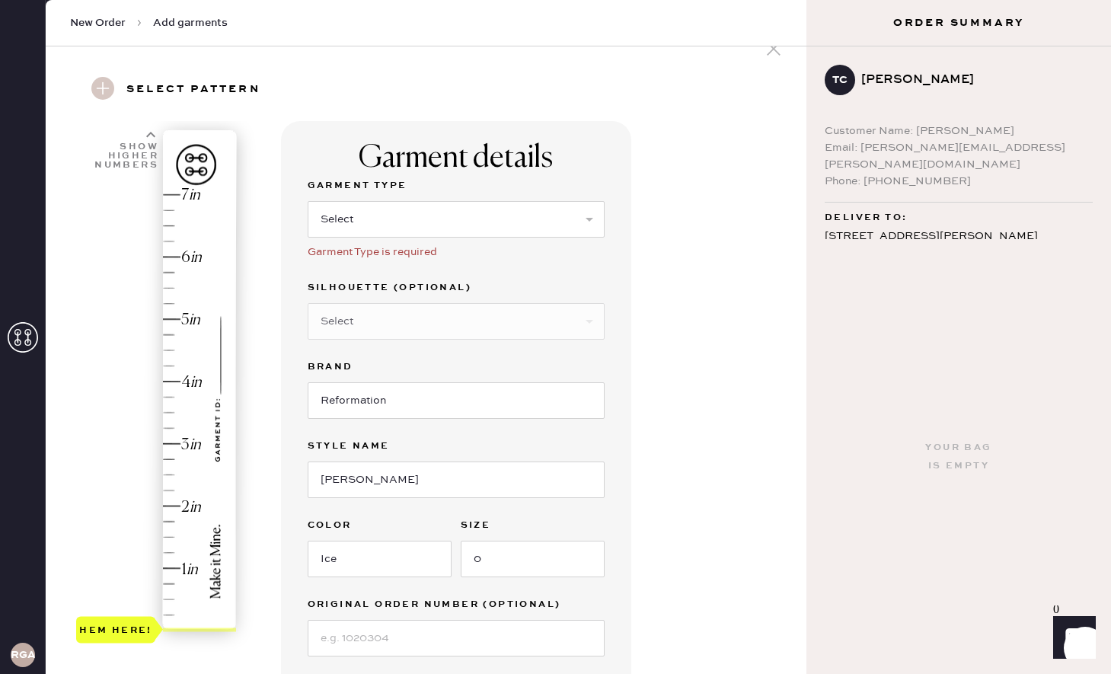
click at [163, 255] on div "Hem here!" at bounding box center [157, 412] width 162 height 449
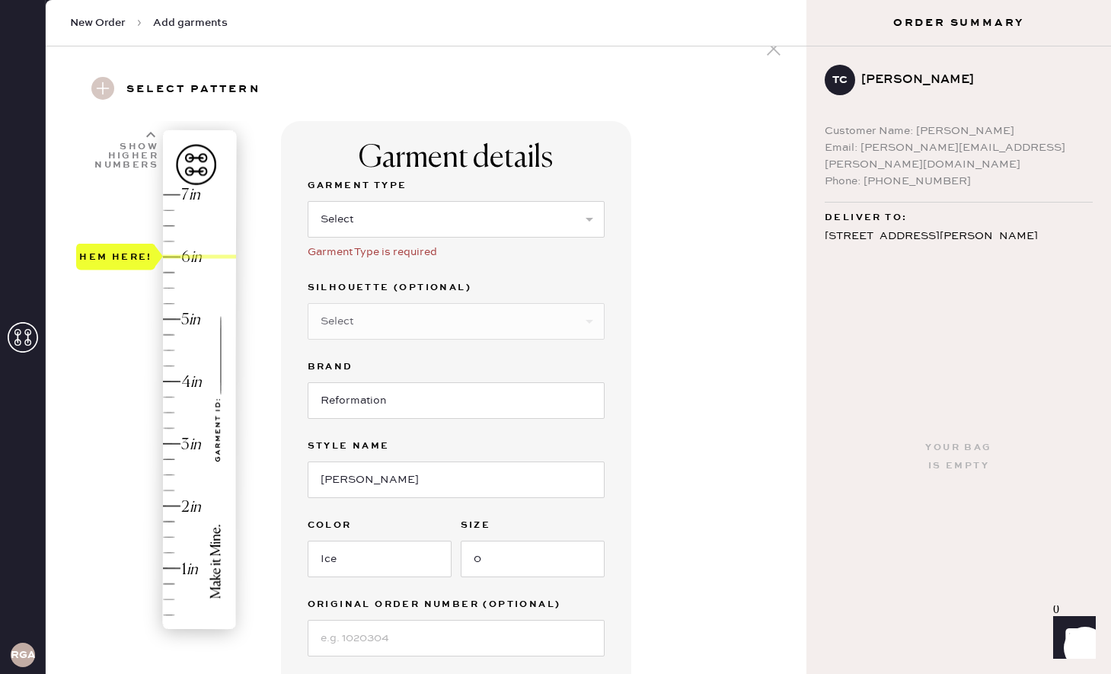
click at [162, 241] on div "Hem here!" at bounding box center [157, 412] width 162 height 449
click at [410, 231] on select "Select Basic Skirt Jeans Leggings Pants Shorts Basic Sleeved Dress Basic Sleeve…" at bounding box center [456, 219] width 297 height 37
select select "7"
click at [167, 257] on div "Hem here!" at bounding box center [157, 412] width 162 height 449
type input "6.25"
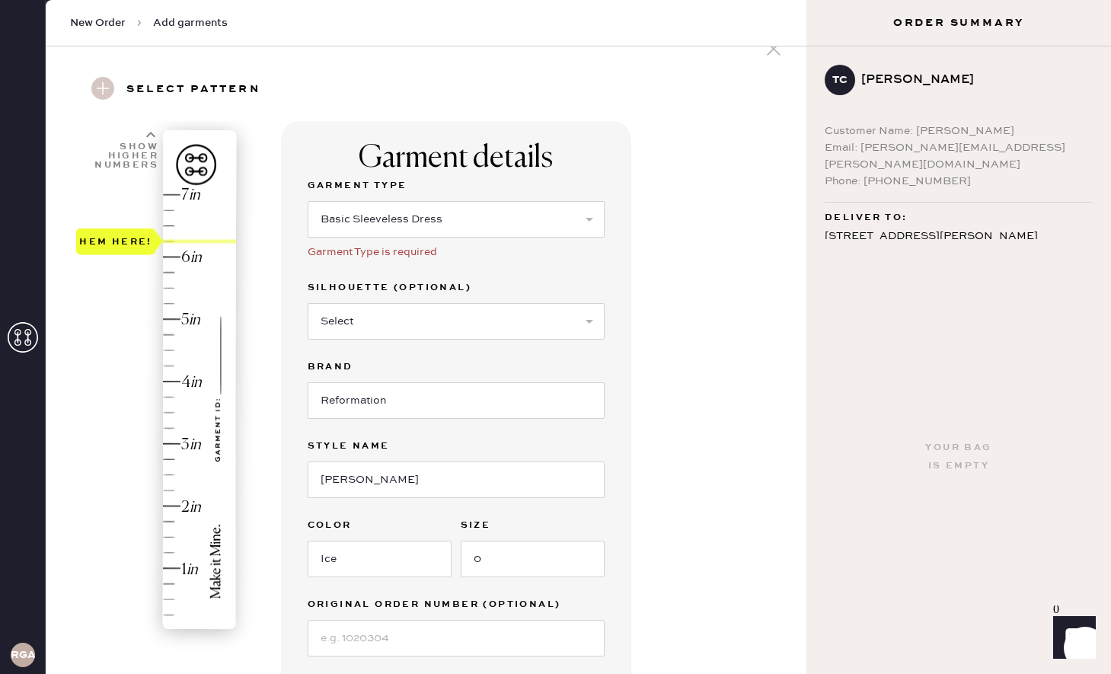
click at [169, 241] on div "Hem here!" at bounding box center [157, 412] width 162 height 449
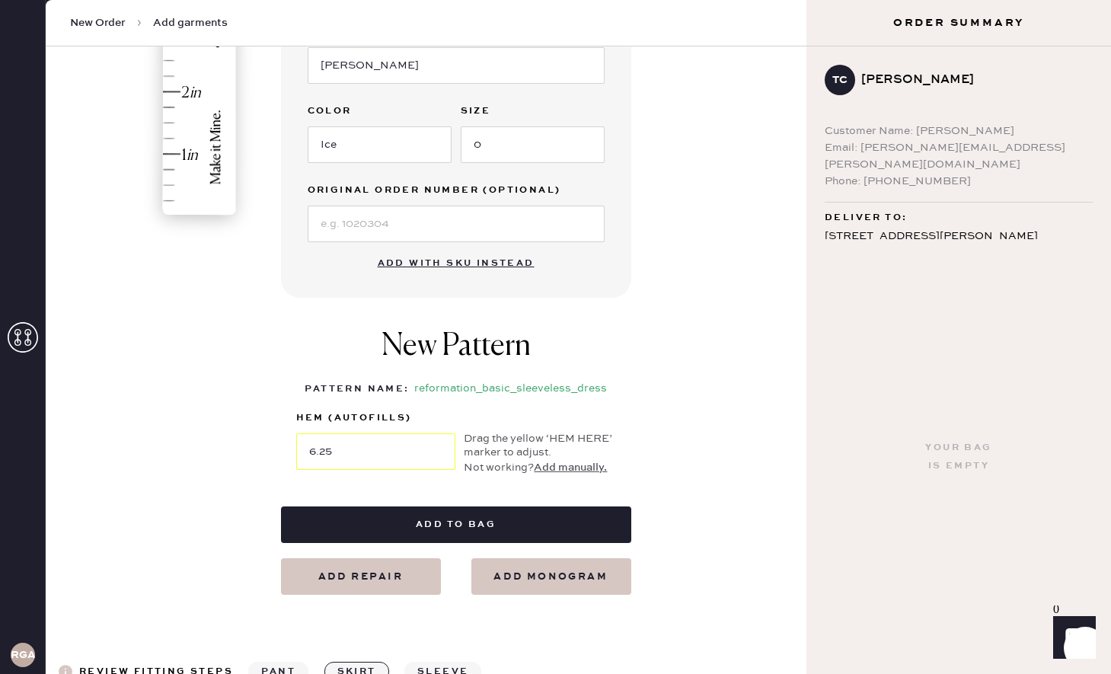
scroll to position [446, 0]
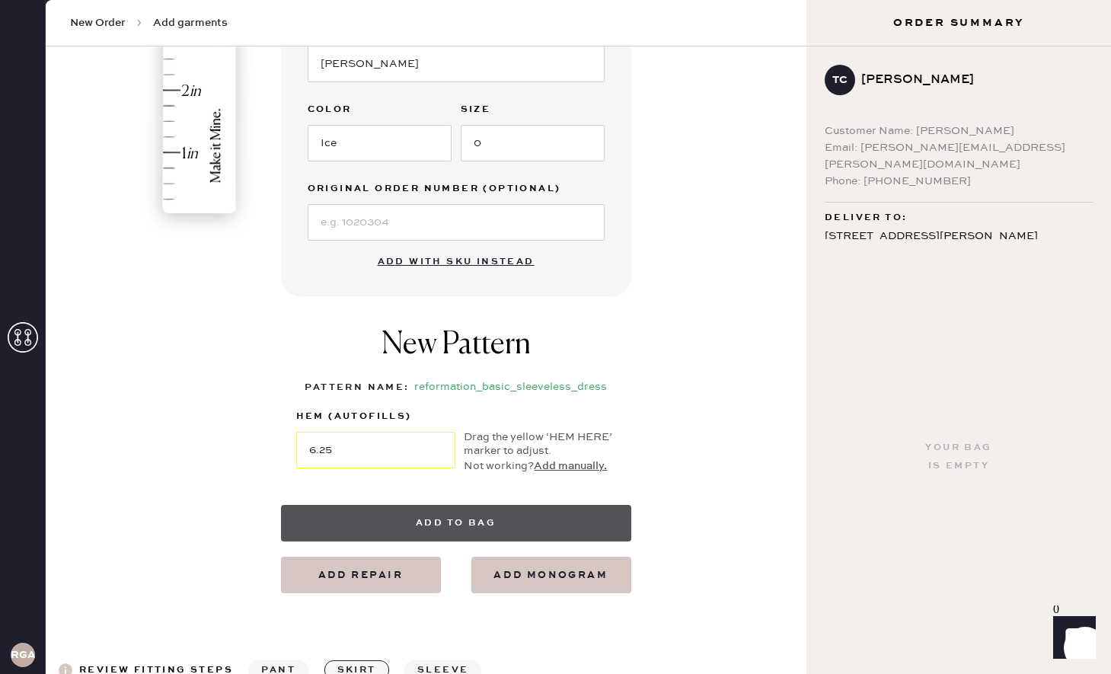
click at [437, 511] on button "Add to bag" at bounding box center [456, 523] width 350 height 37
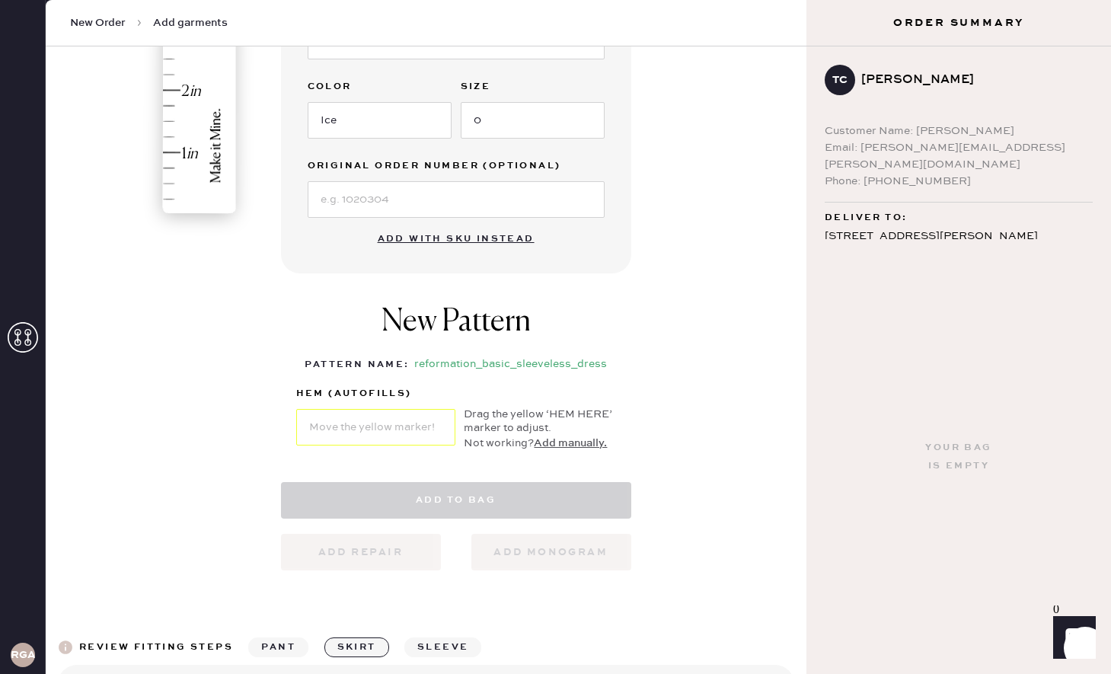
select select "7"
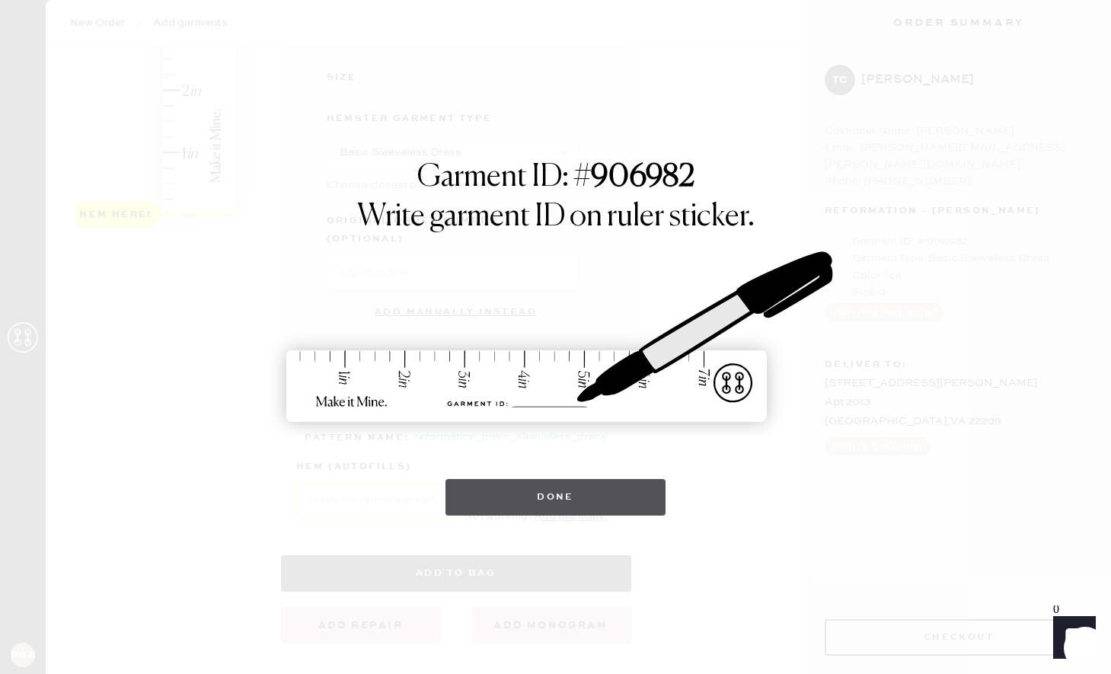
click at [612, 499] on button "Done" at bounding box center [555, 497] width 220 height 37
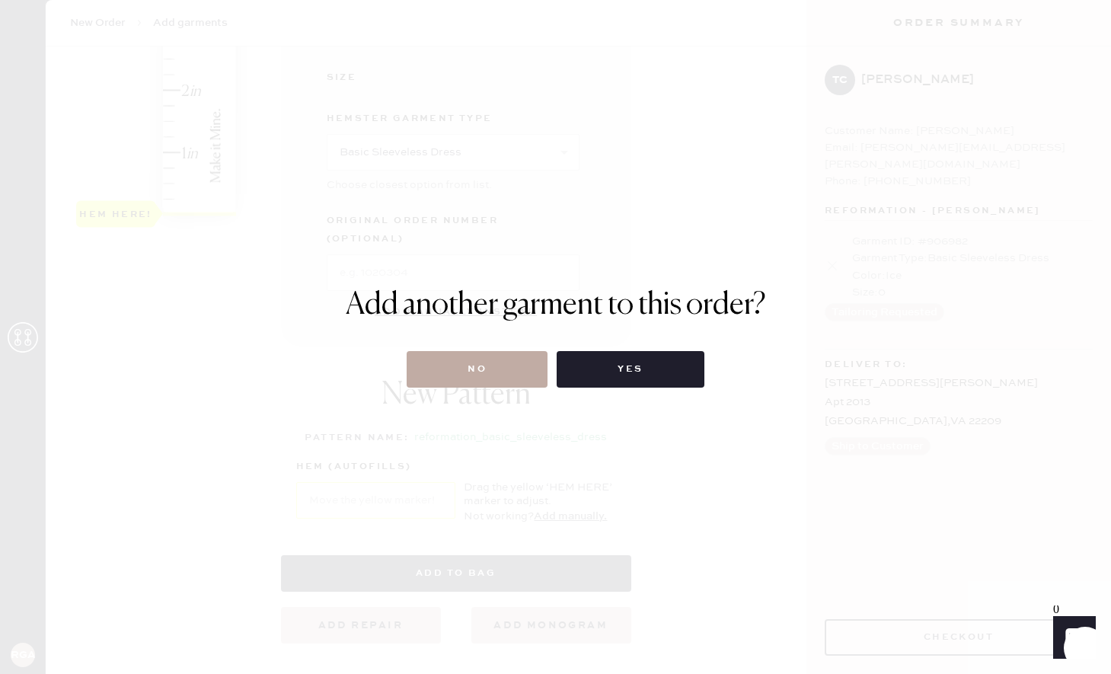
click at [512, 377] on button "No" at bounding box center [477, 369] width 141 height 37
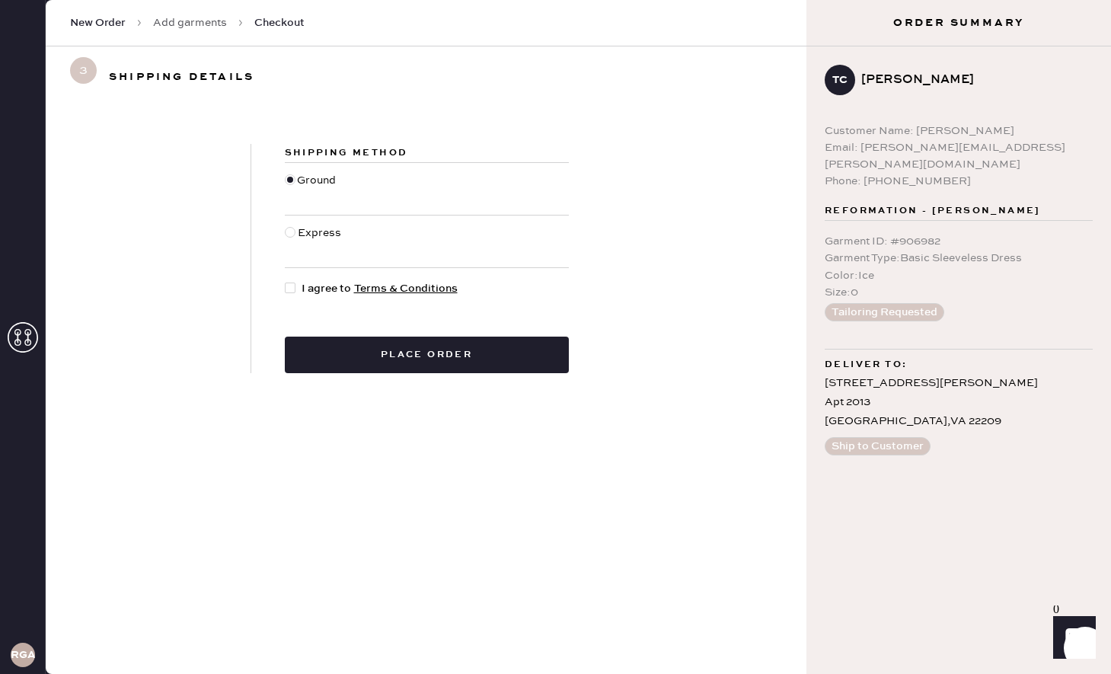
click at [293, 289] on div at bounding box center [290, 287] width 11 height 11
click at [285, 281] on input "I agree to Terms & Conditions" at bounding box center [285, 280] width 1 height 1
checkbox input "true"
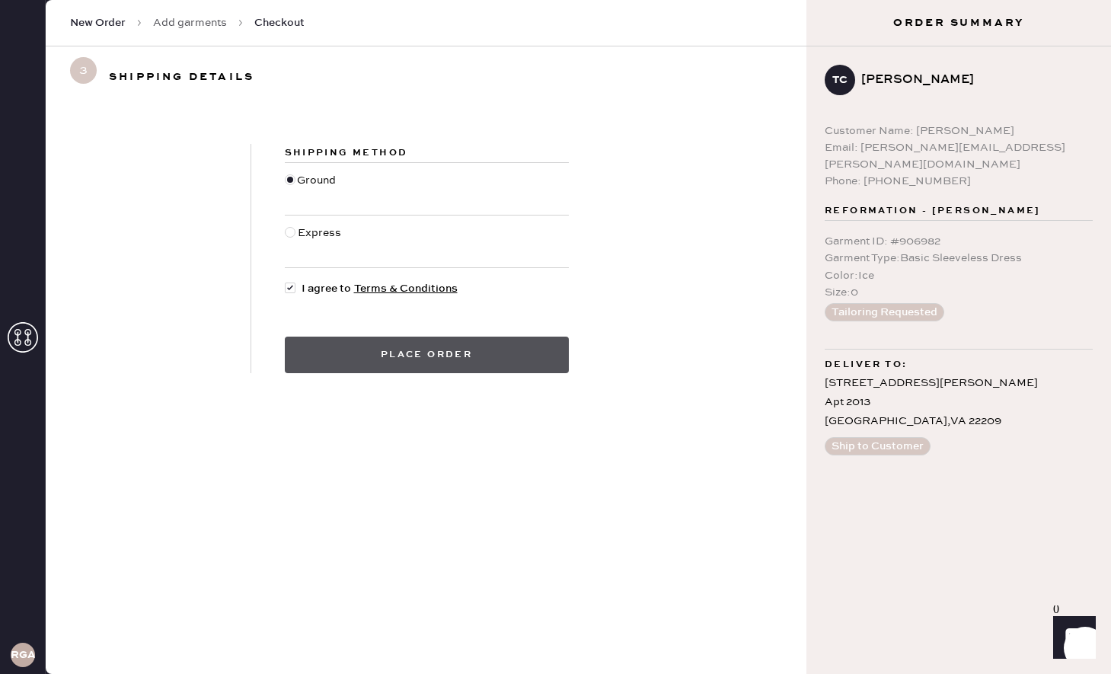
click at [423, 354] on button "Place order" at bounding box center [427, 354] width 284 height 37
